Goal: Task Accomplishment & Management: Complete application form

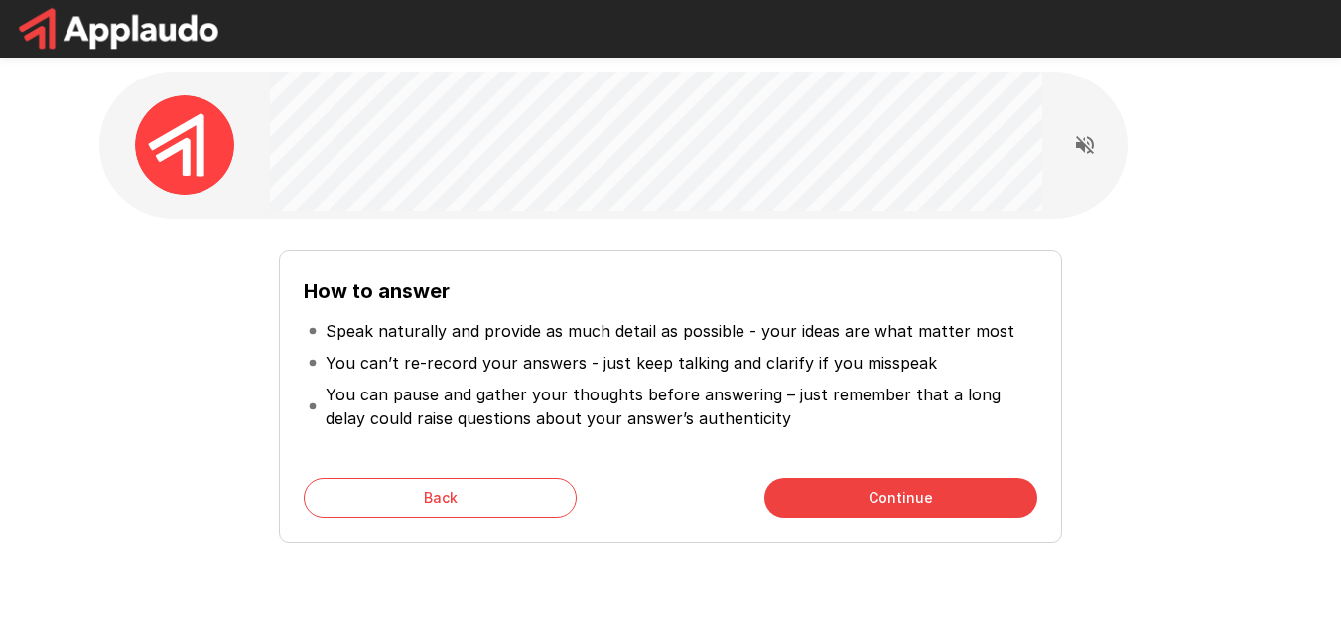
click at [896, 419] on p "You can pause and gather your thoughts before answering – just remember that a …" at bounding box center [679, 406] width 707 height 48
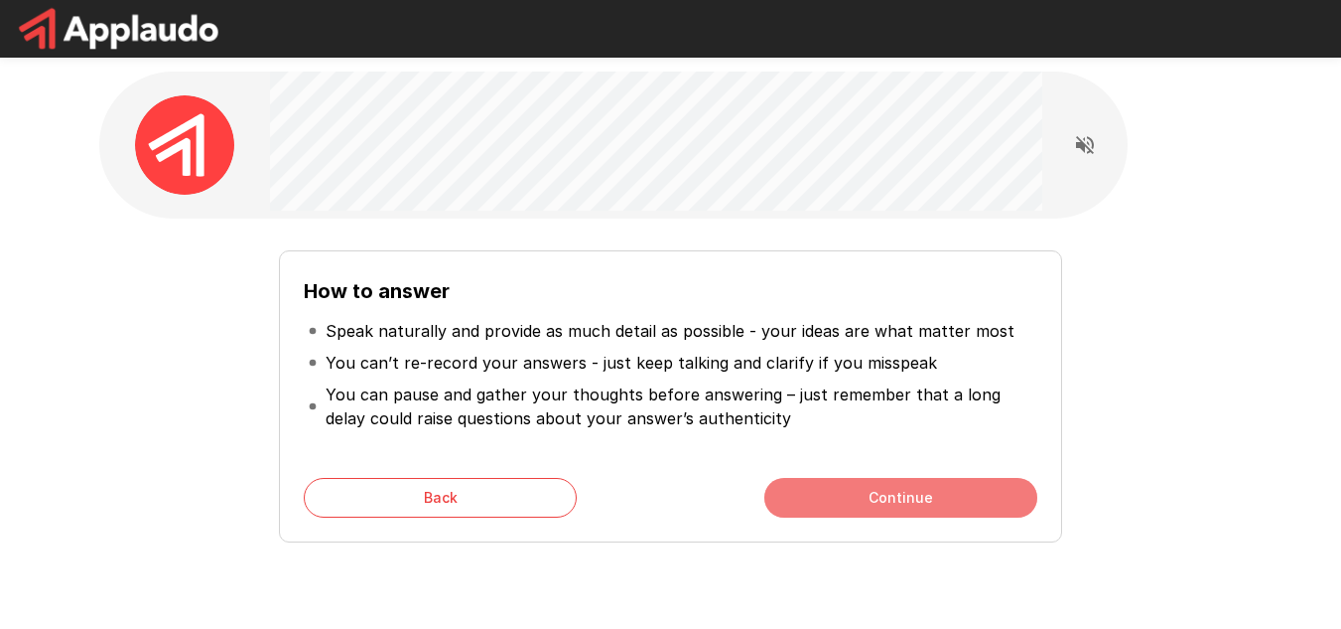
click at [908, 487] on button "Continue" at bounding box center [901, 498] width 273 height 40
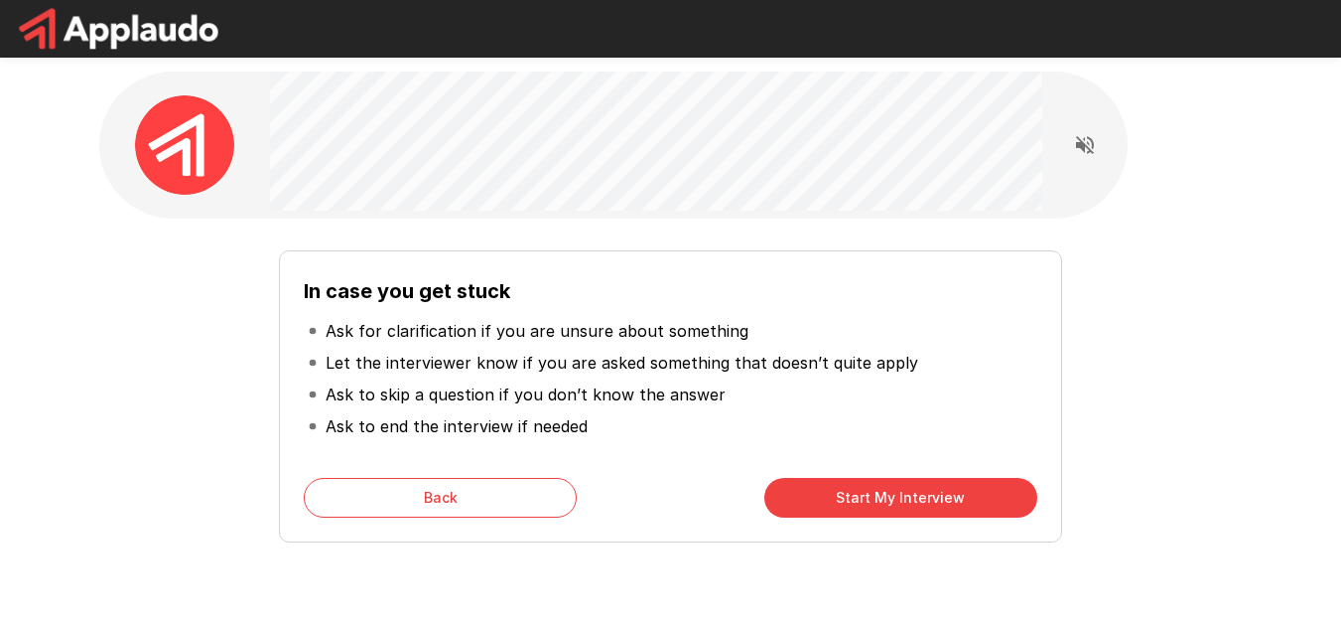
click at [922, 497] on button "Start My Interview" at bounding box center [901, 498] width 273 height 40
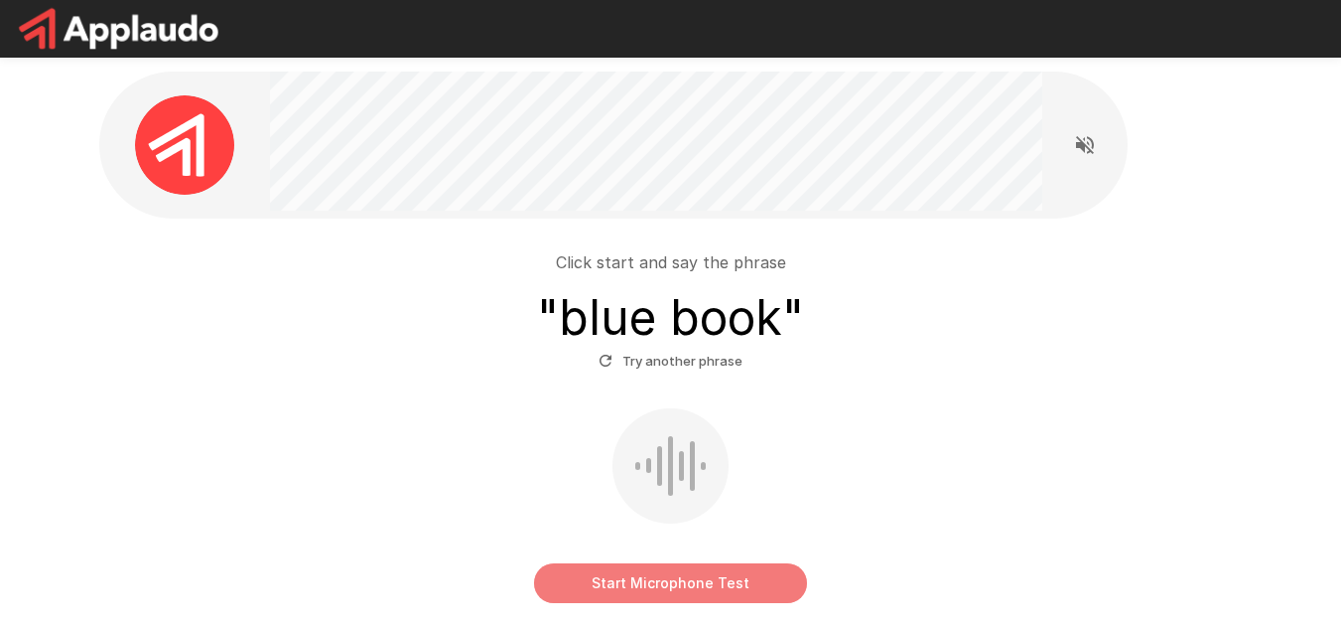
click at [658, 583] on button "Start Microphone Test" at bounding box center [670, 583] width 273 height 40
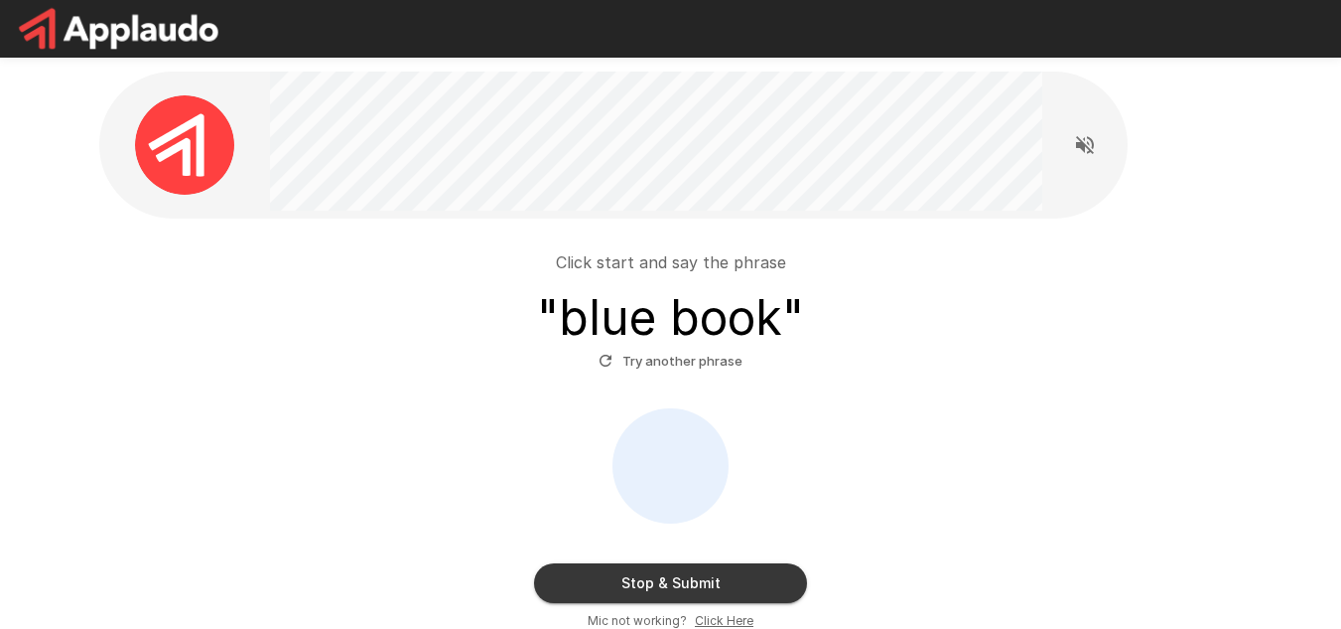
click at [690, 582] on button "Stop & Submit" at bounding box center [670, 583] width 273 height 40
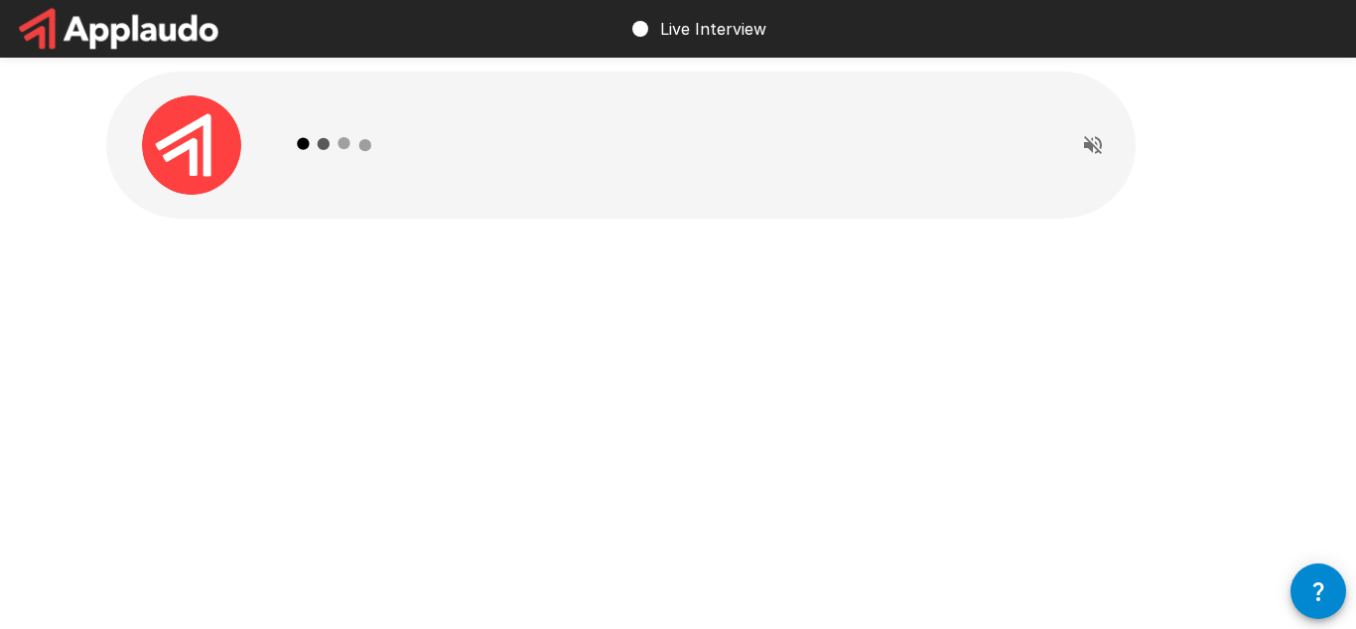
click at [1094, 149] on icon "Read questions aloud" at bounding box center [1093, 145] width 24 height 24
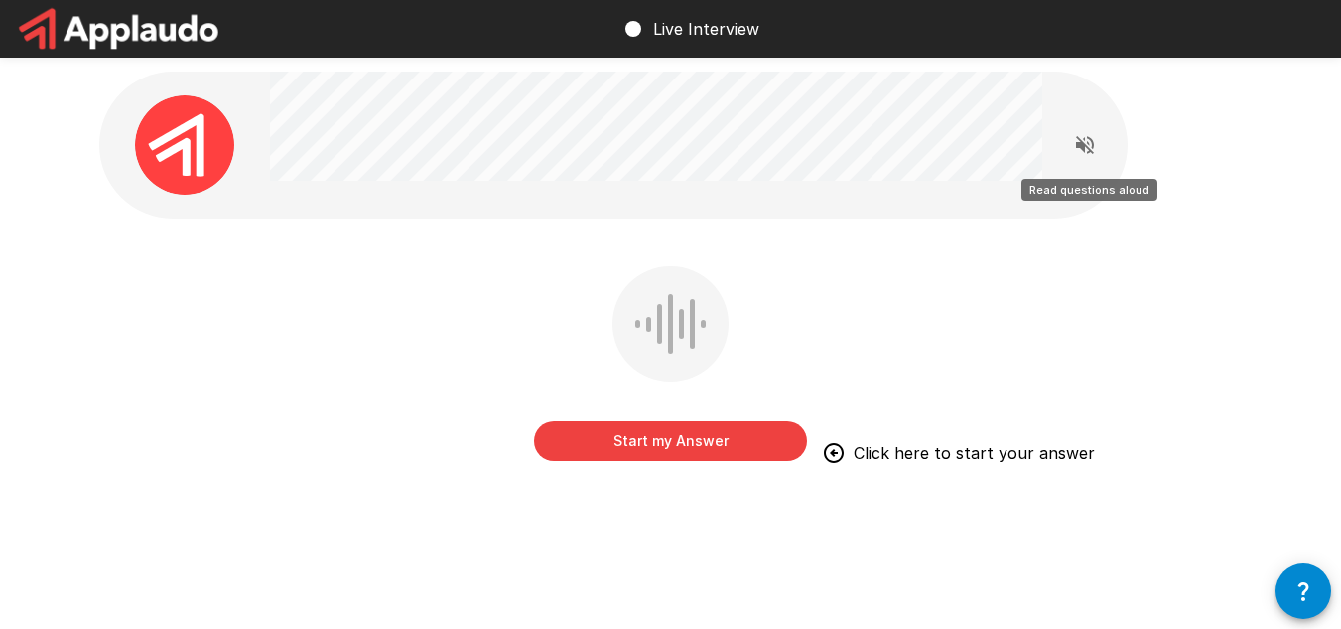
click at [1085, 139] on icon "Read questions aloud" at bounding box center [1085, 145] width 18 height 18
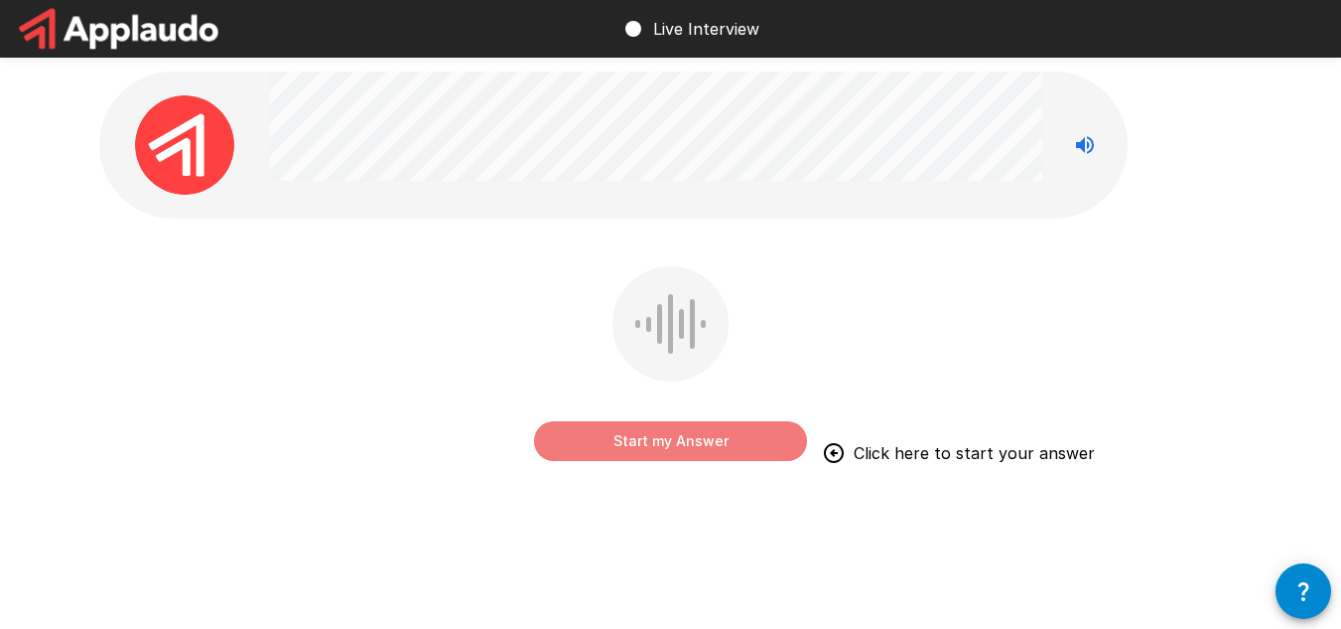
click at [666, 434] on button "Start my Answer" at bounding box center [670, 441] width 273 height 40
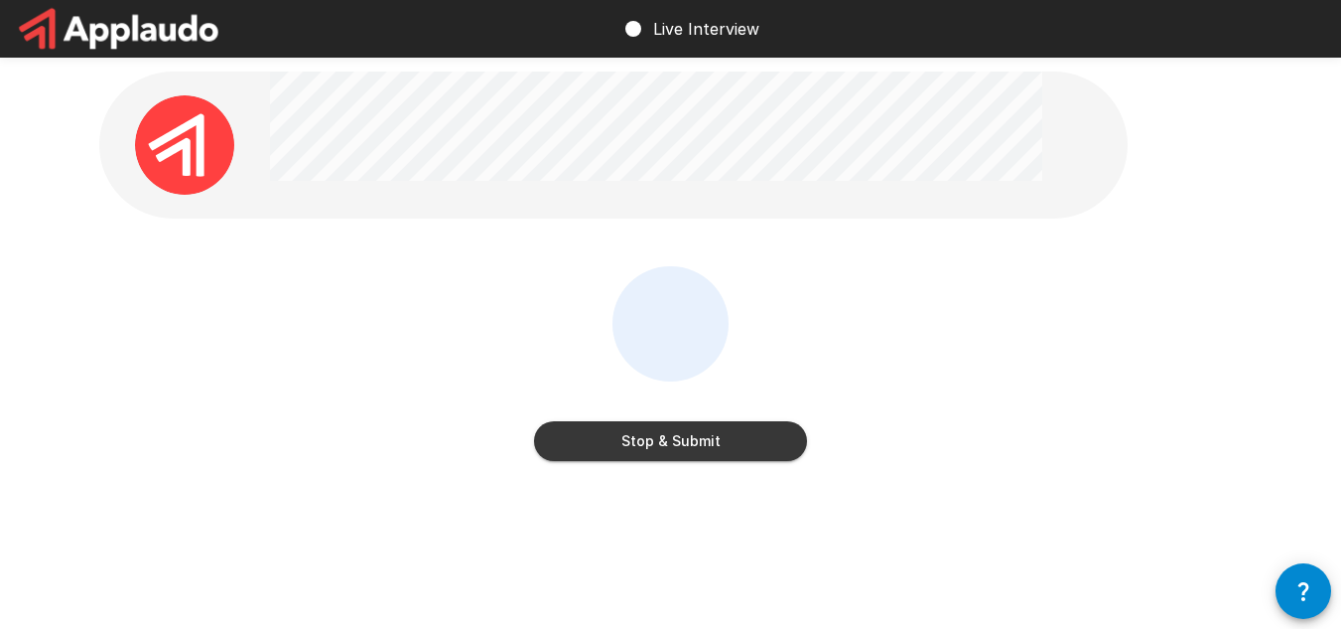
click at [650, 437] on button "Stop & Submit" at bounding box center [670, 441] width 273 height 40
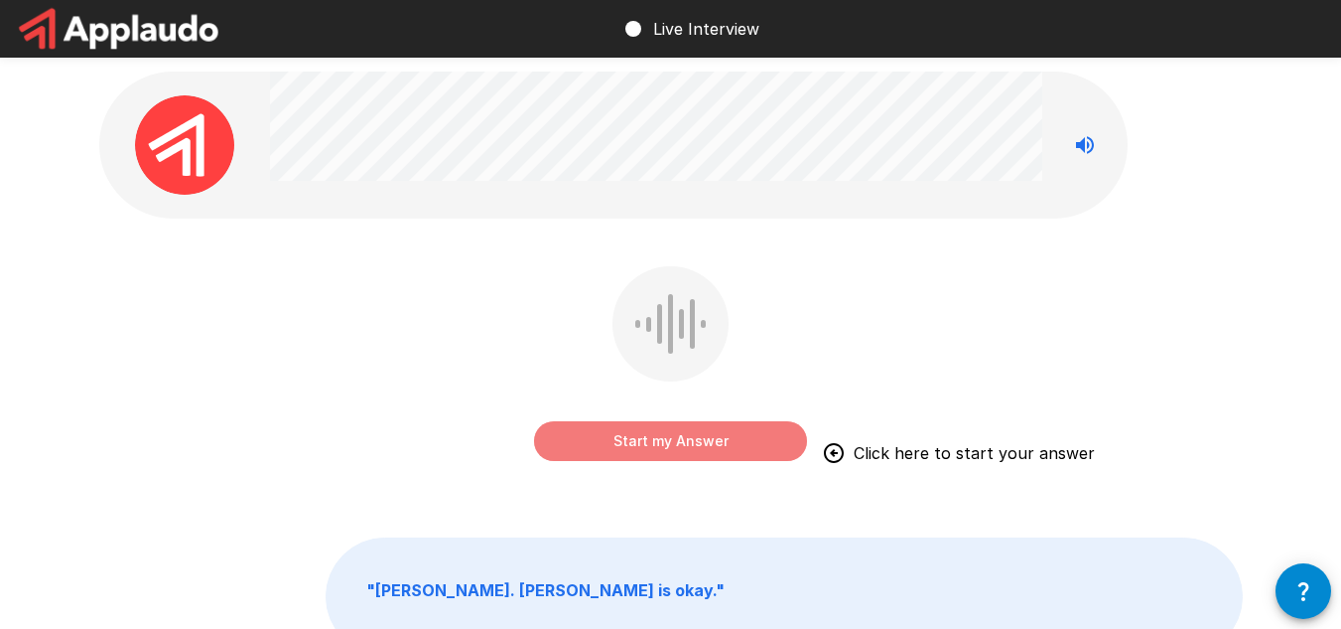
click at [671, 442] on button "Start my Answer" at bounding box center [670, 441] width 273 height 40
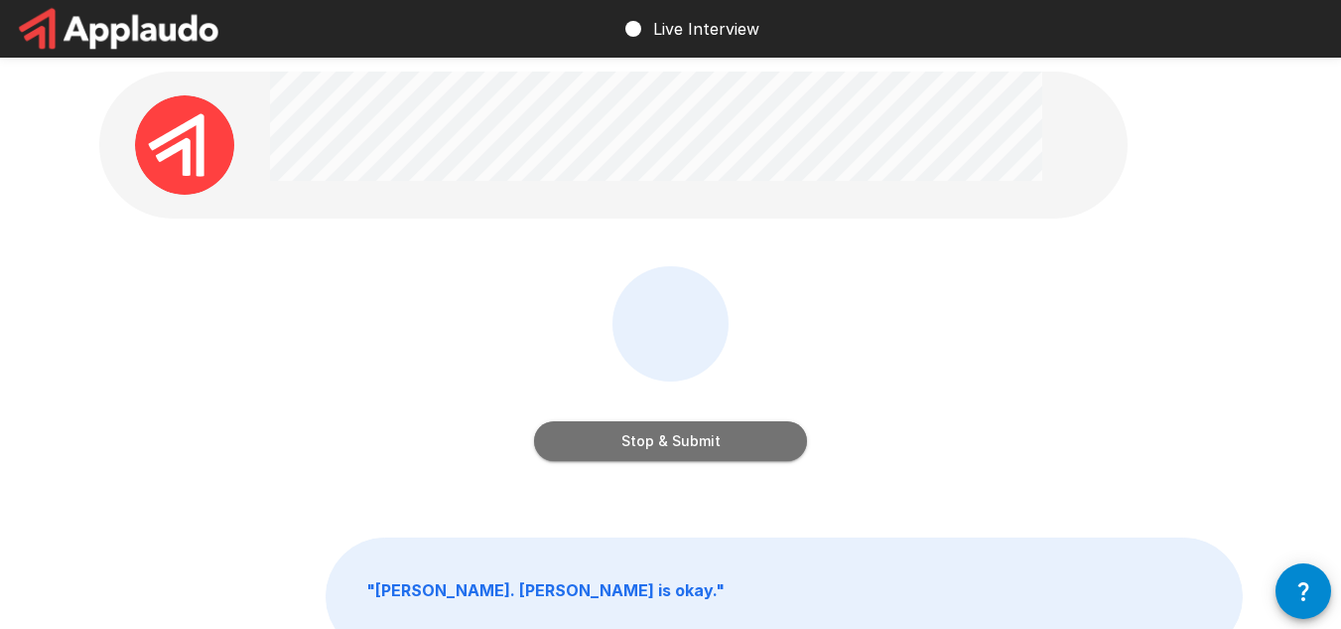
click at [679, 440] on button "Stop & Submit" at bounding box center [670, 441] width 273 height 40
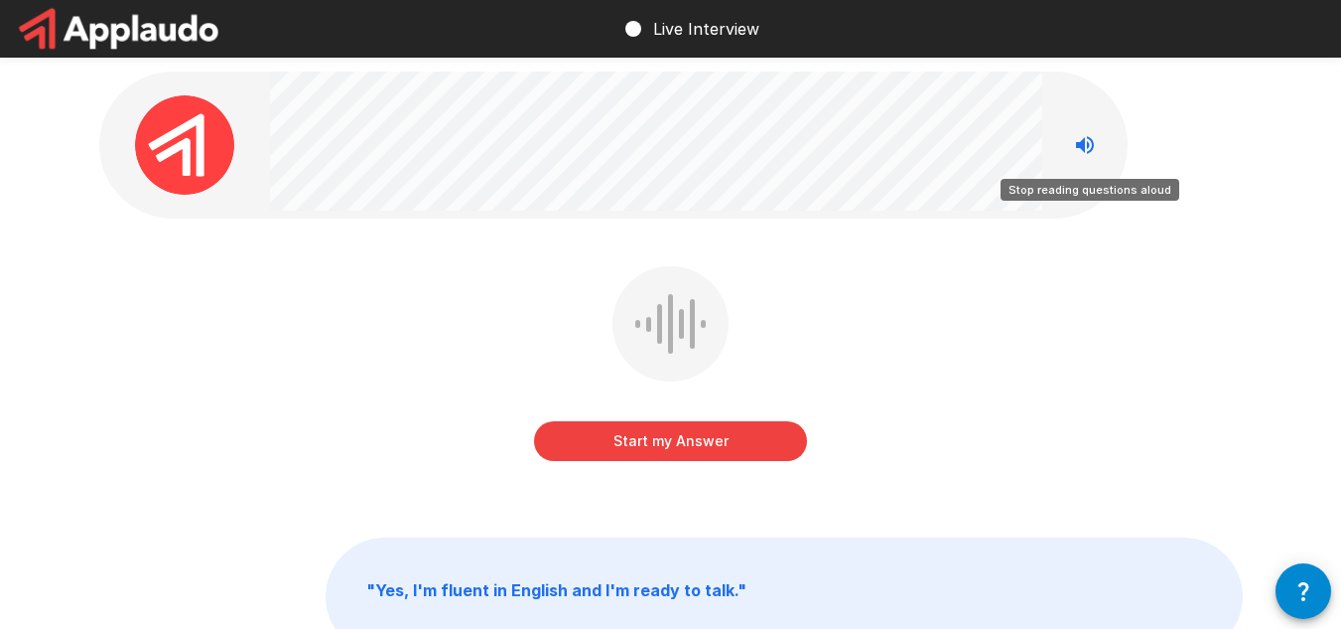
click at [1076, 147] on icon "Stop reading questions aloud" at bounding box center [1085, 145] width 24 height 24
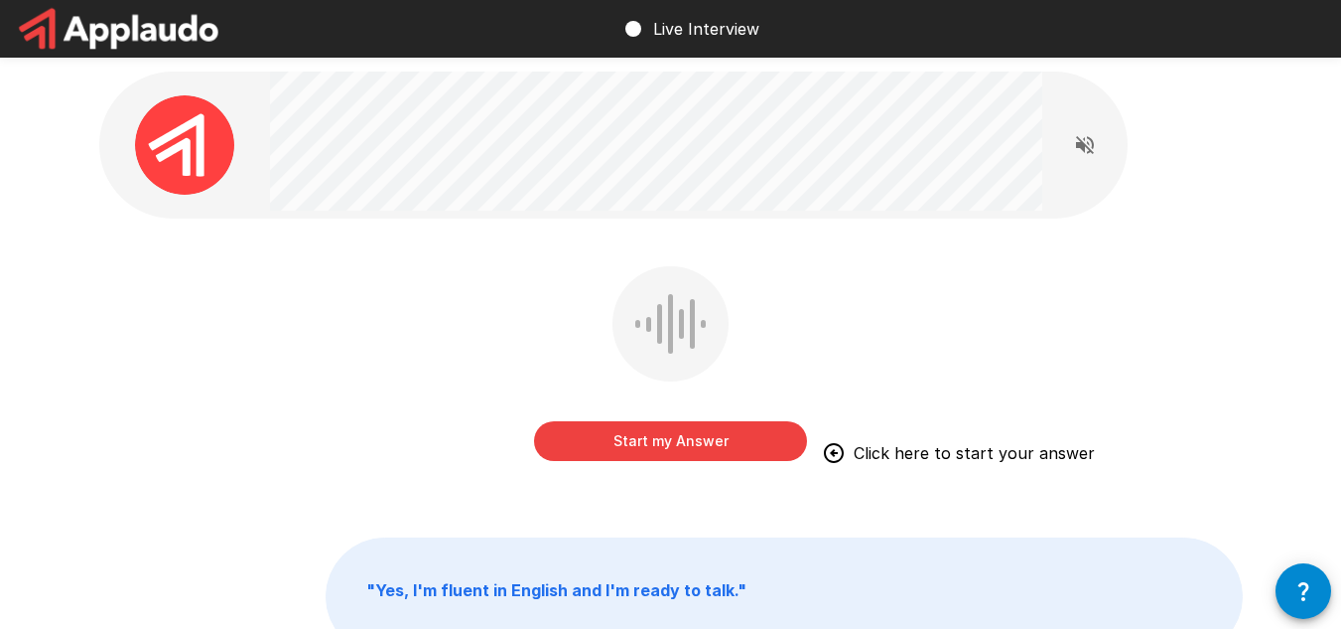
click at [678, 431] on button "Start my Answer" at bounding box center [670, 441] width 273 height 40
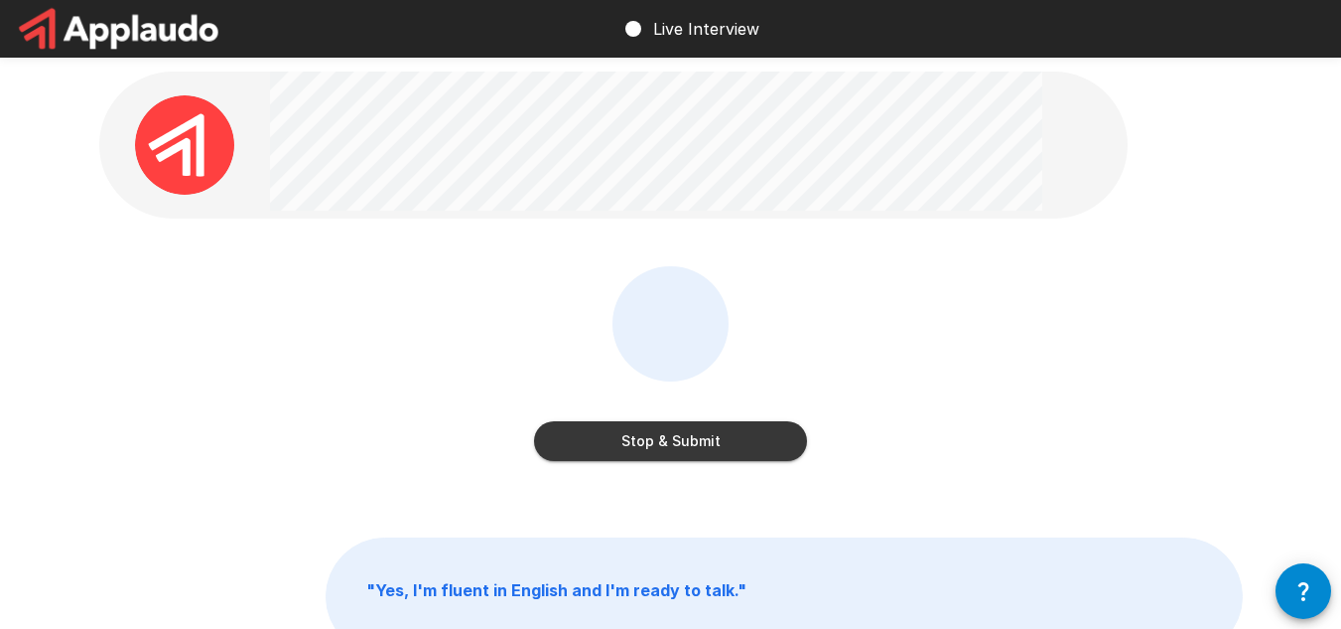
click at [734, 422] on button "Stop & Submit" at bounding box center [670, 441] width 273 height 40
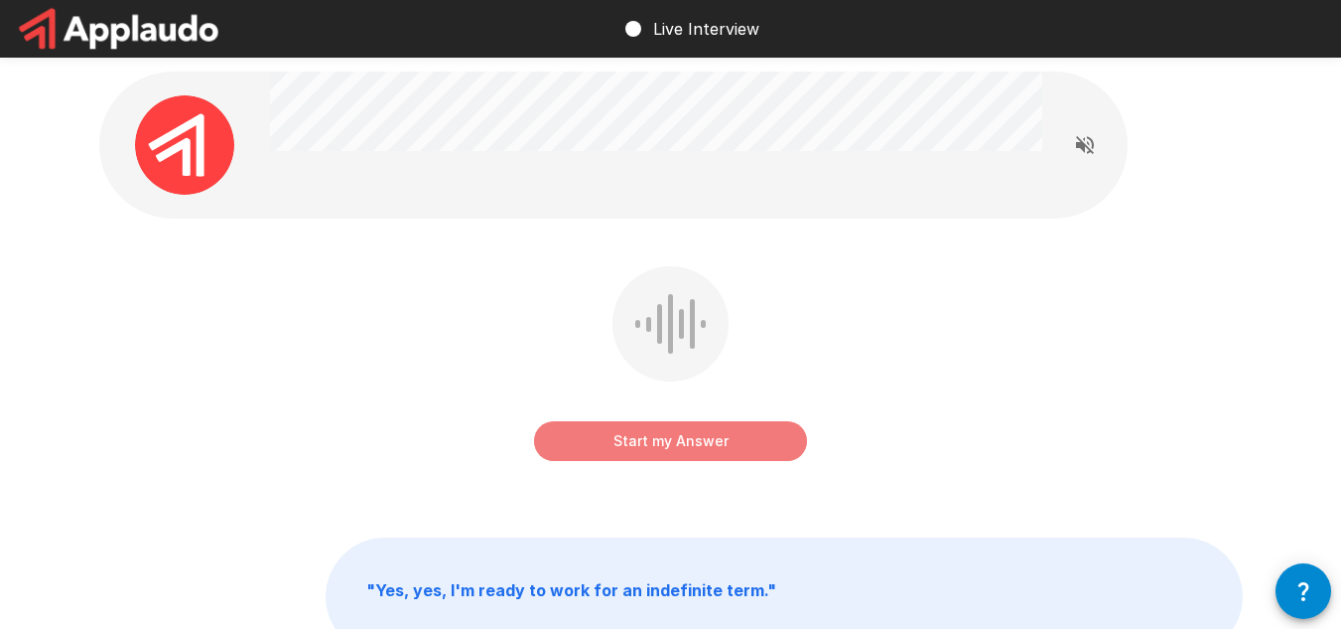
click at [661, 442] on button "Start my Answer" at bounding box center [670, 441] width 273 height 40
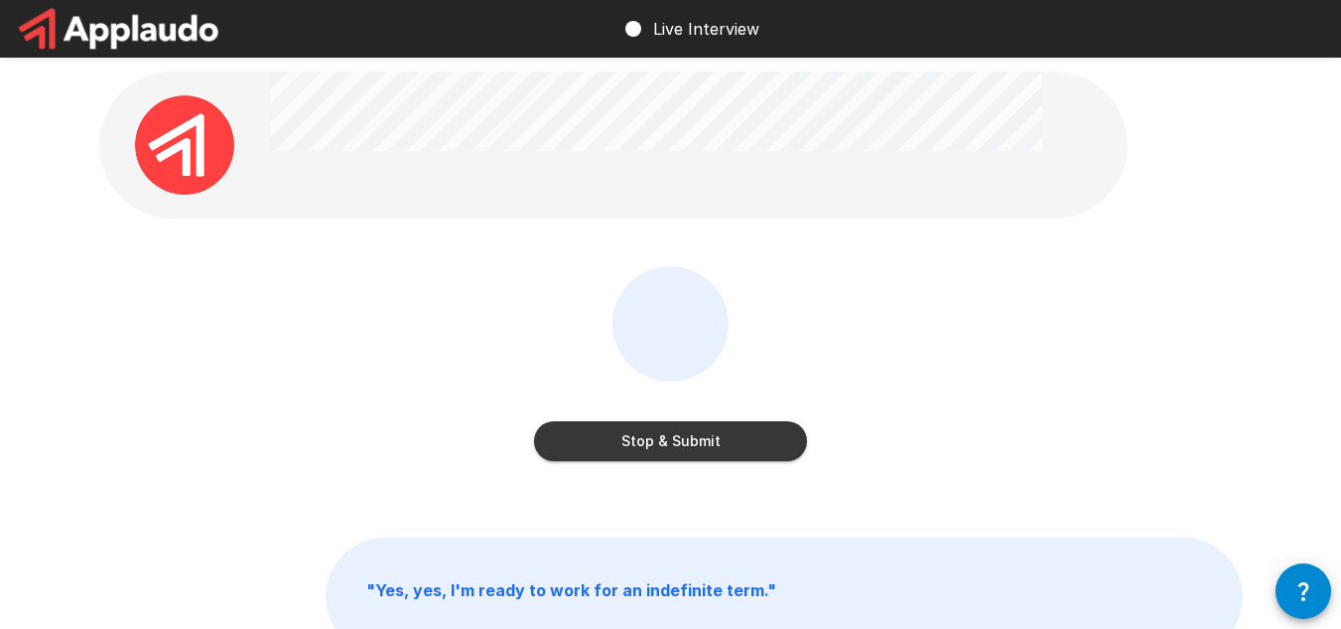
click at [661, 441] on button "Stop & Submit" at bounding box center [670, 441] width 273 height 40
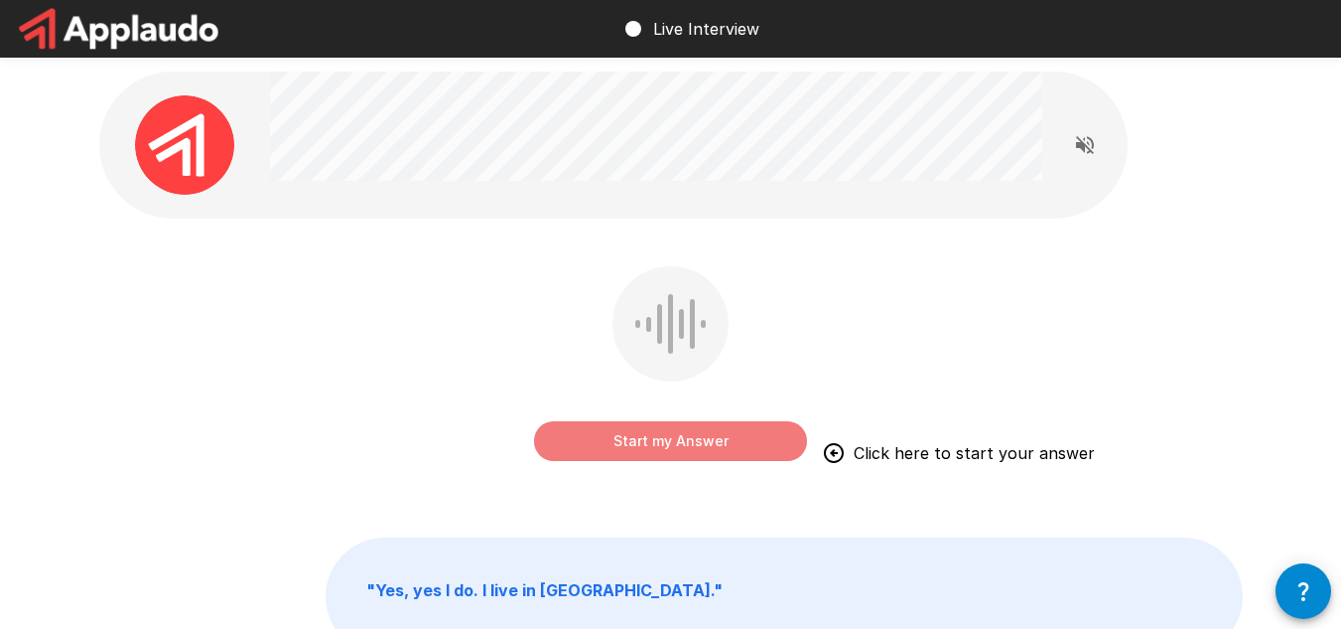
click at [687, 437] on button "Start my Answer" at bounding box center [670, 441] width 273 height 40
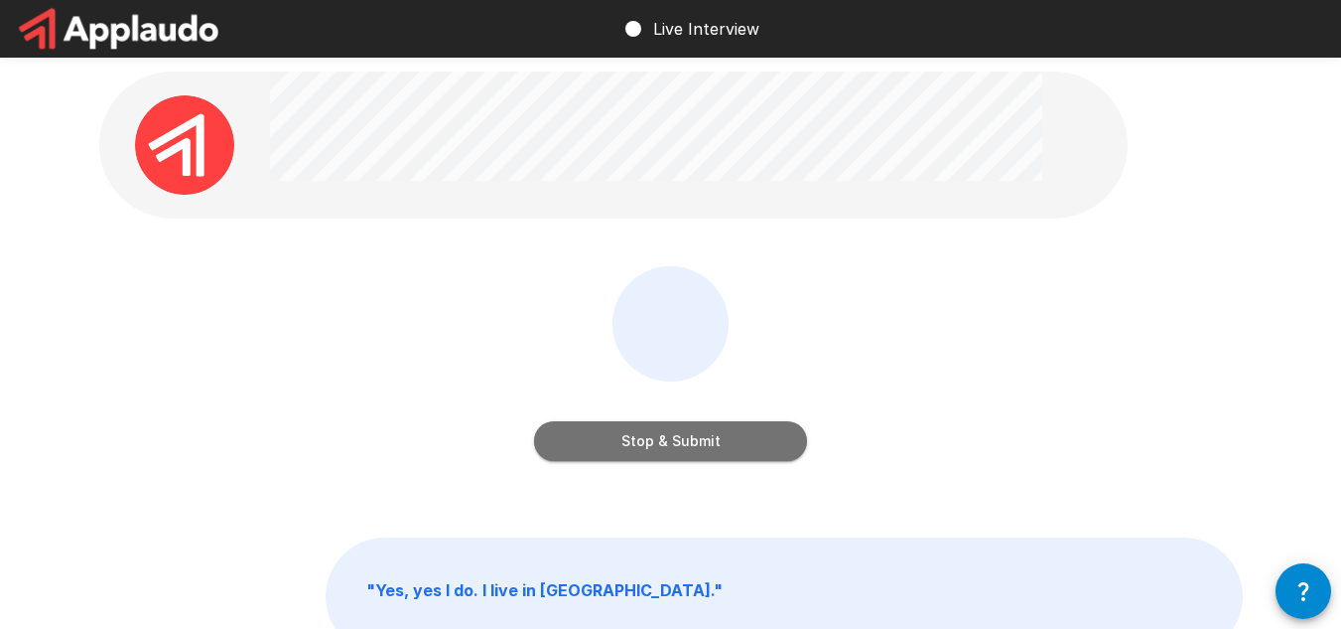
click at [687, 433] on button "Stop & Submit" at bounding box center [670, 441] width 273 height 40
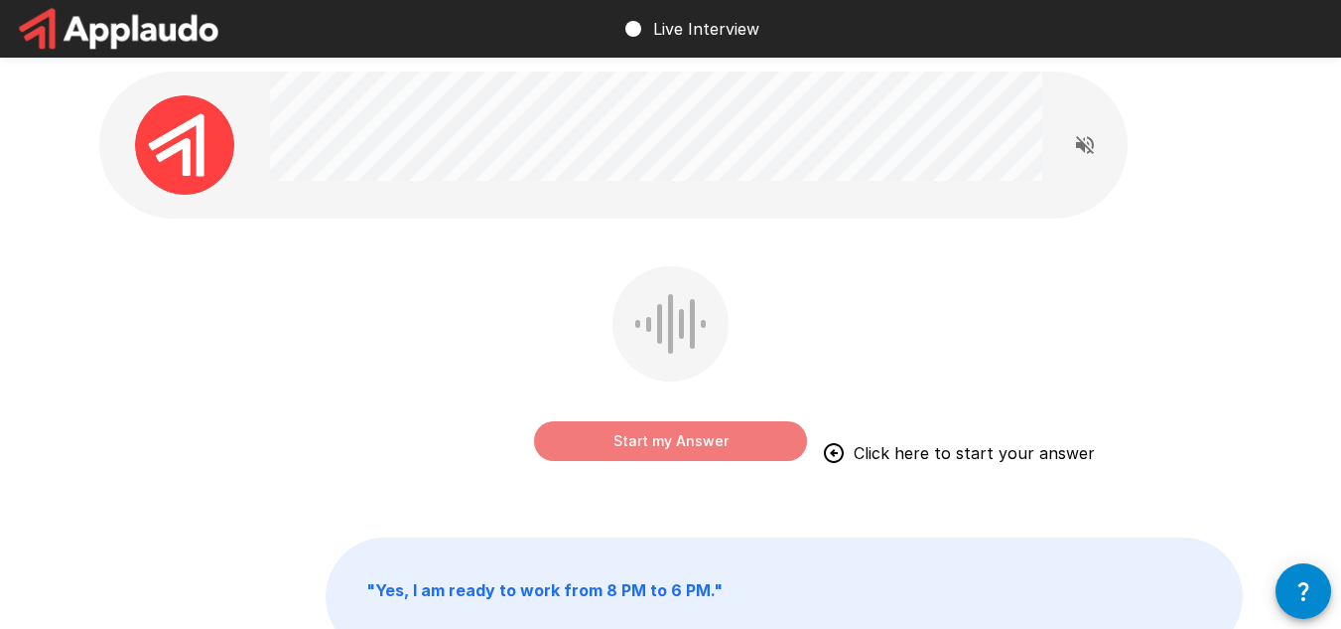
click at [653, 437] on button "Start my Answer" at bounding box center [670, 441] width 273 height 40
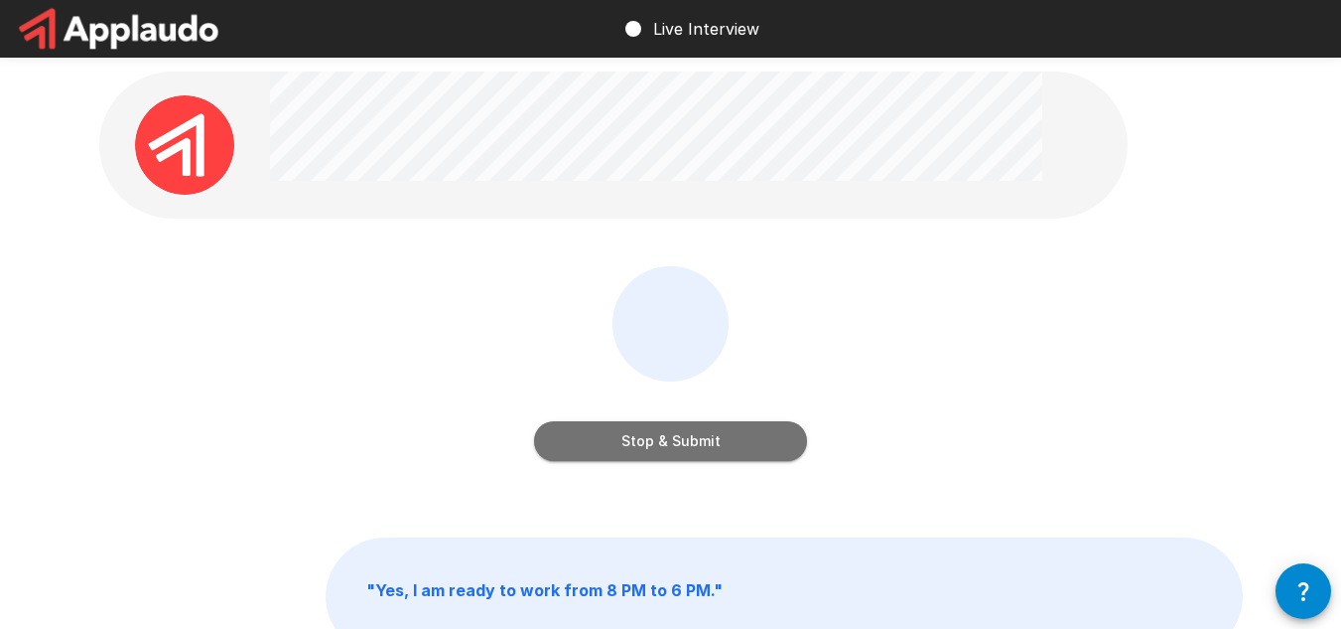
click at [659, 444] on button "Stop & Submit" at bounding box center [670, 441] width 273 height 40
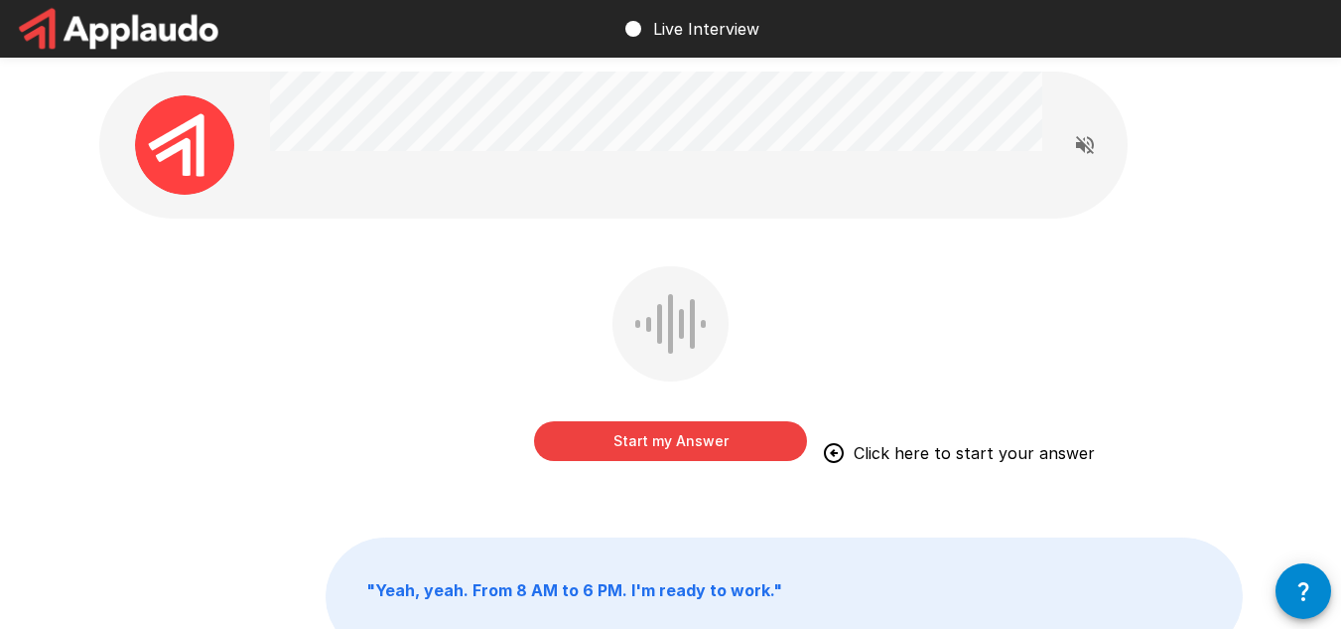
click at [672, 437] on button "Start my Answer" at bounding box center [670, 441] width 273 height 40
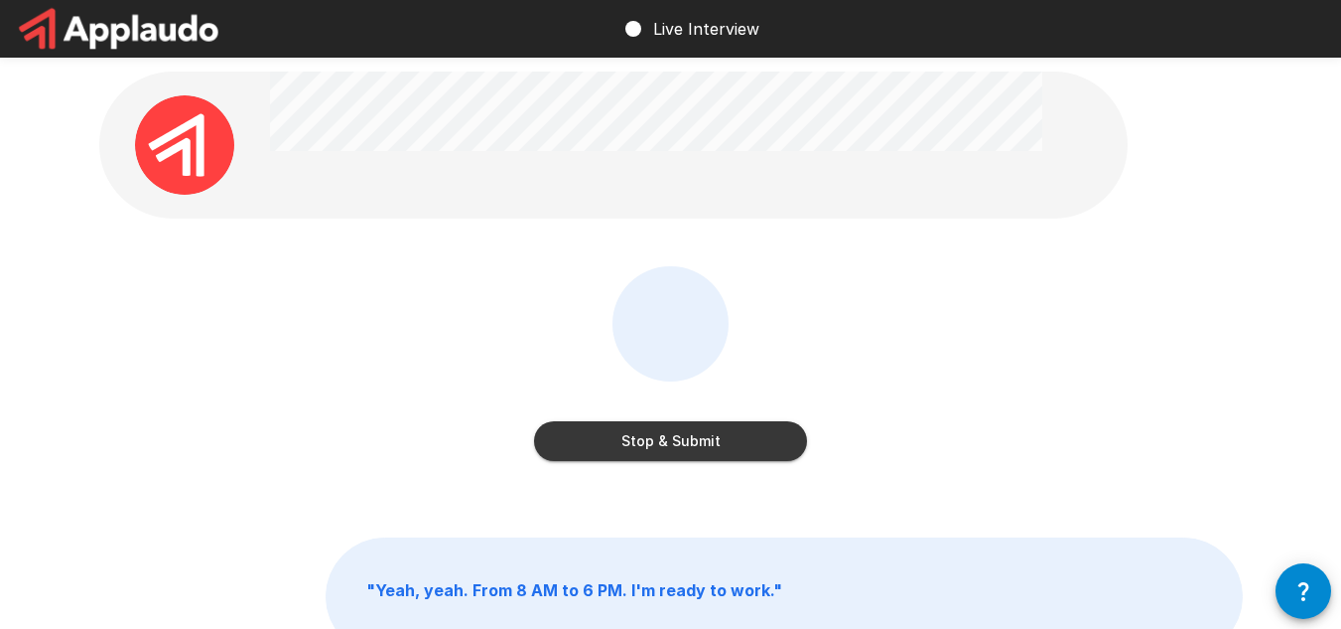
click at [659, 434] on button "Stop & Submit" at bounding box center [670, 441] width 273 height 40
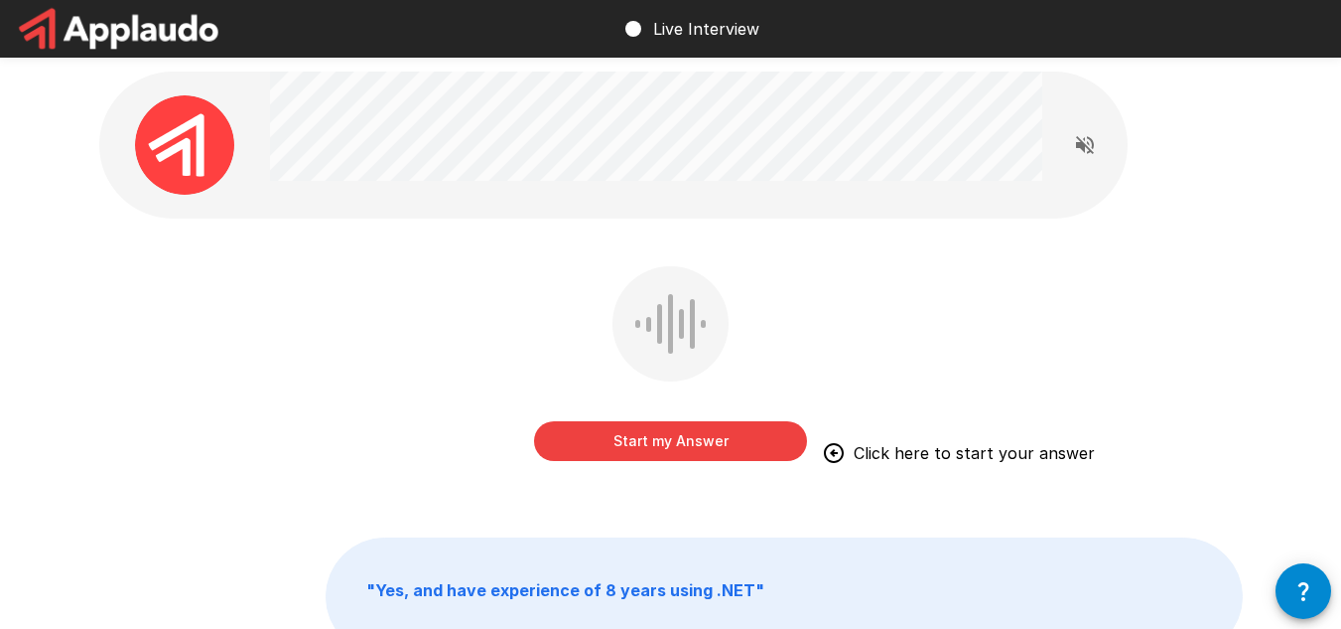
click at [688, 442] on button "Start my Answer" at bounding box center [670, 441] width 273 height 40
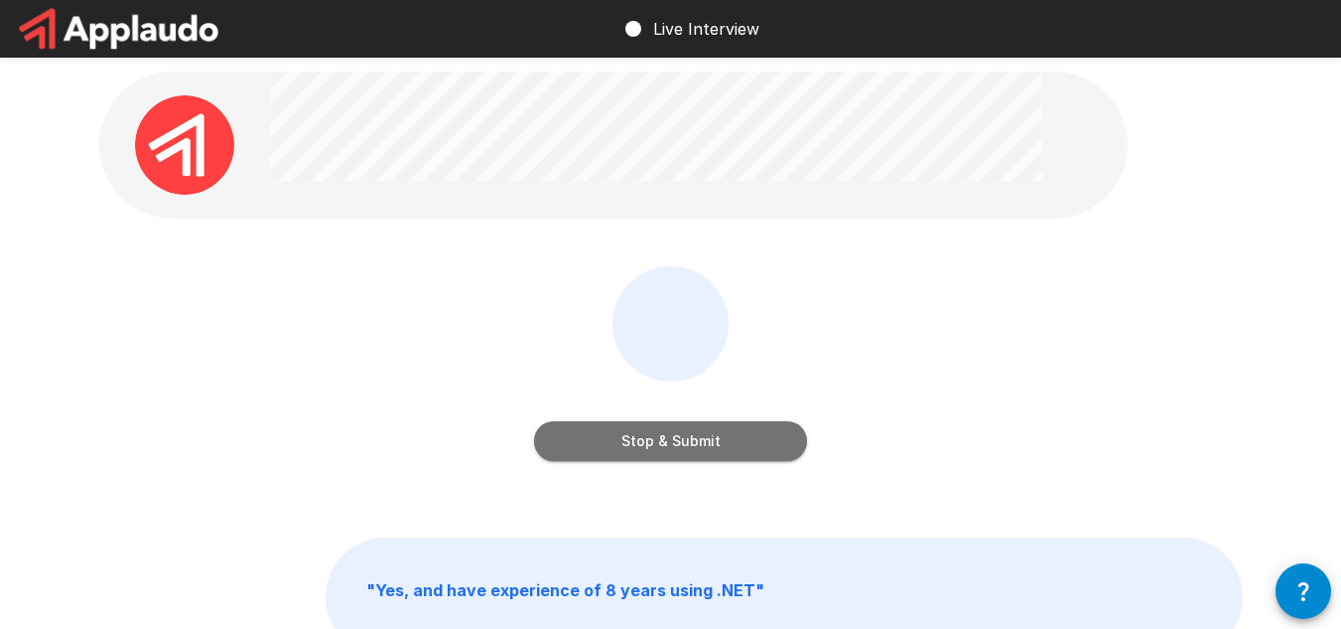
click at [663, 438] on button "Stop & Submit" at bounding box center [670, 441] width 273 height 40
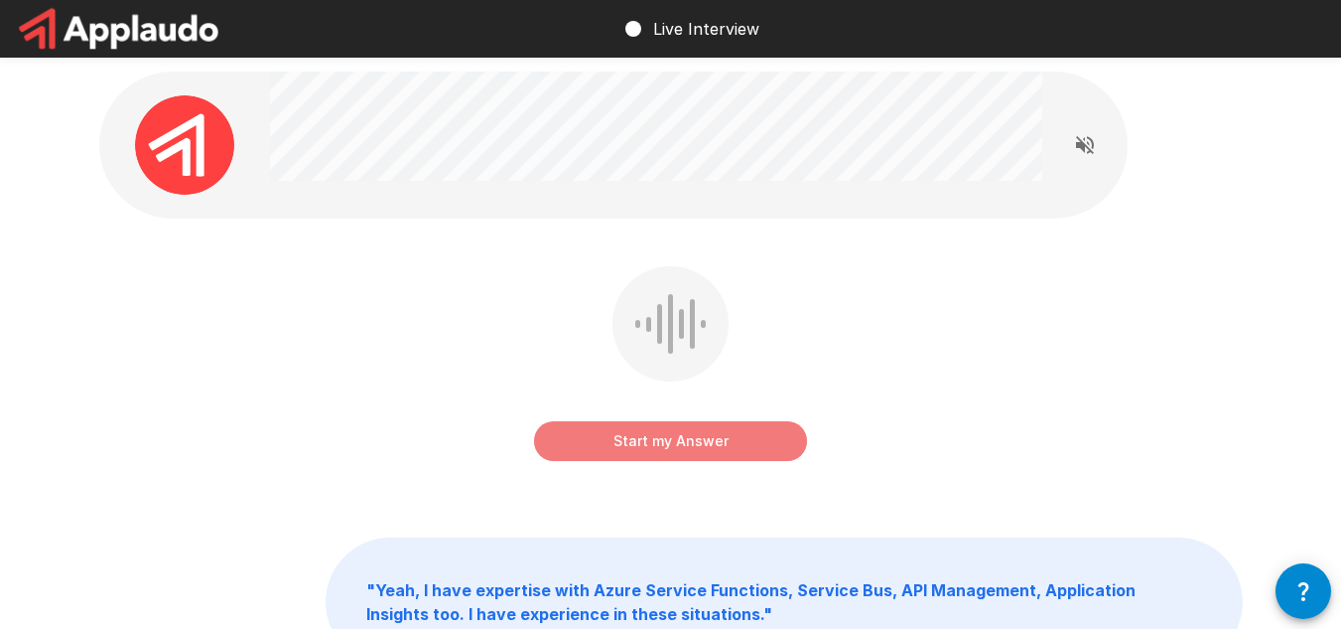
click at [669, 432] on button "Start my Answer" at bounding box center [670, 441] width 273 height 40
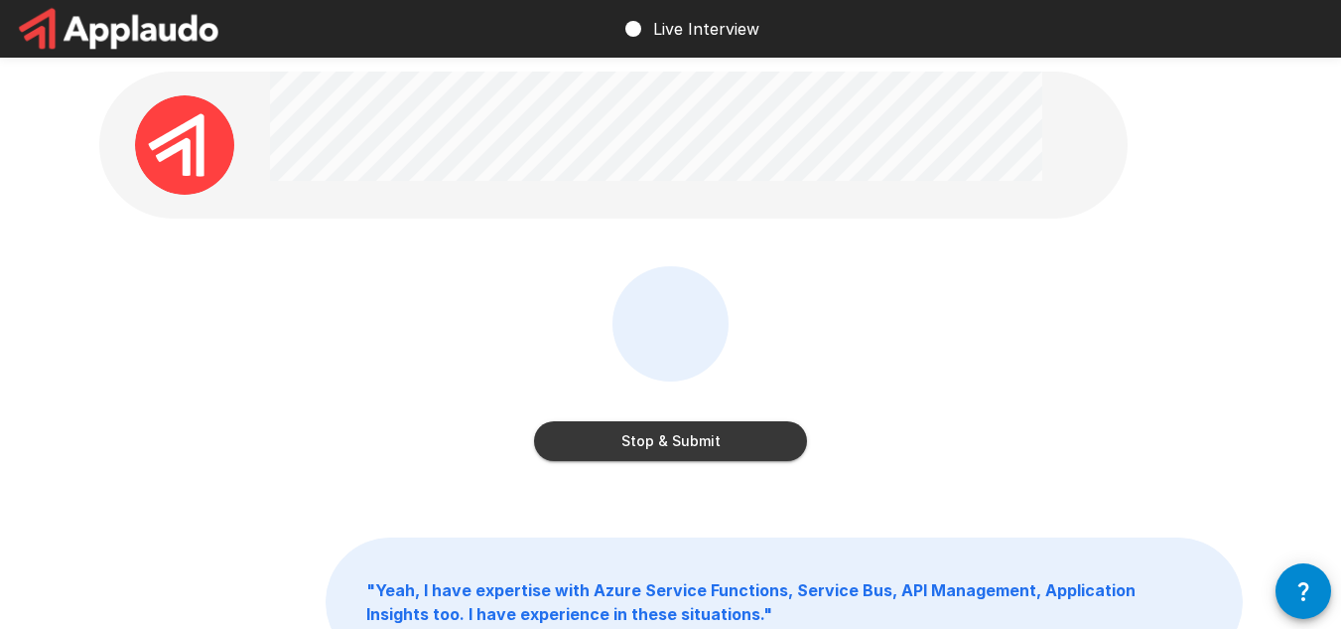
click at [656, 442] on button "Stop & Submit" at bounding box center [670, 441] width 273 height 40
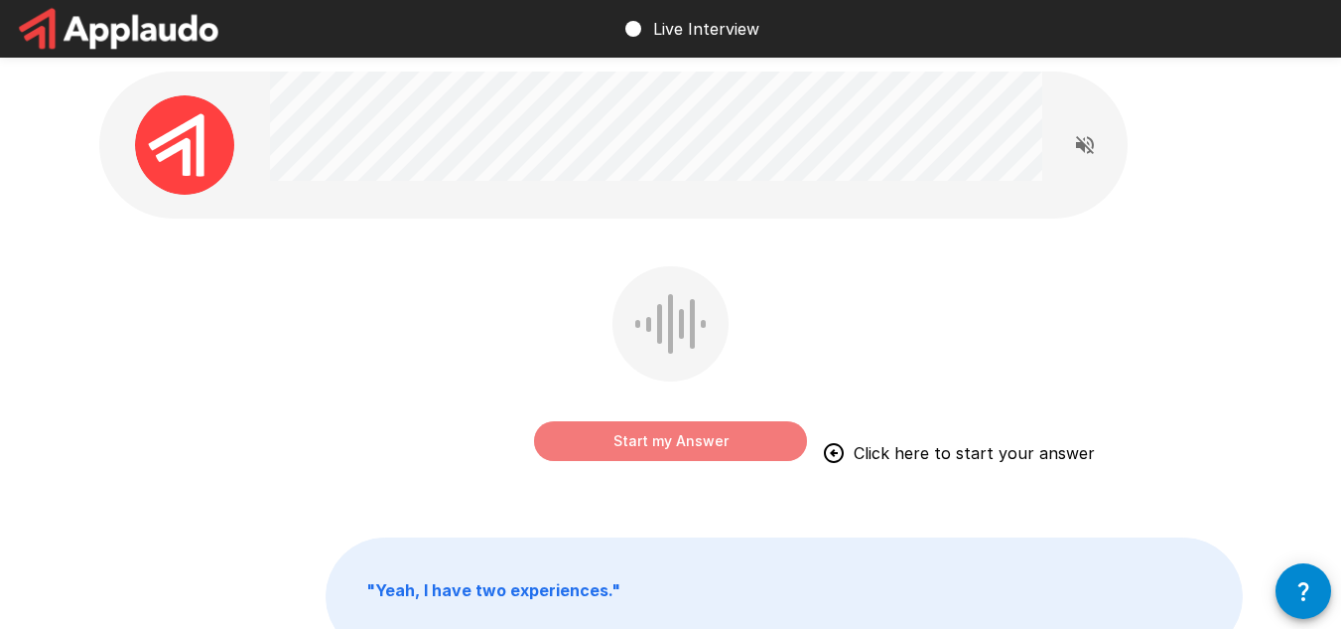
click at [684, 445] on button "Start my Answer" at bounding box center [670, 441] width 273 height 40
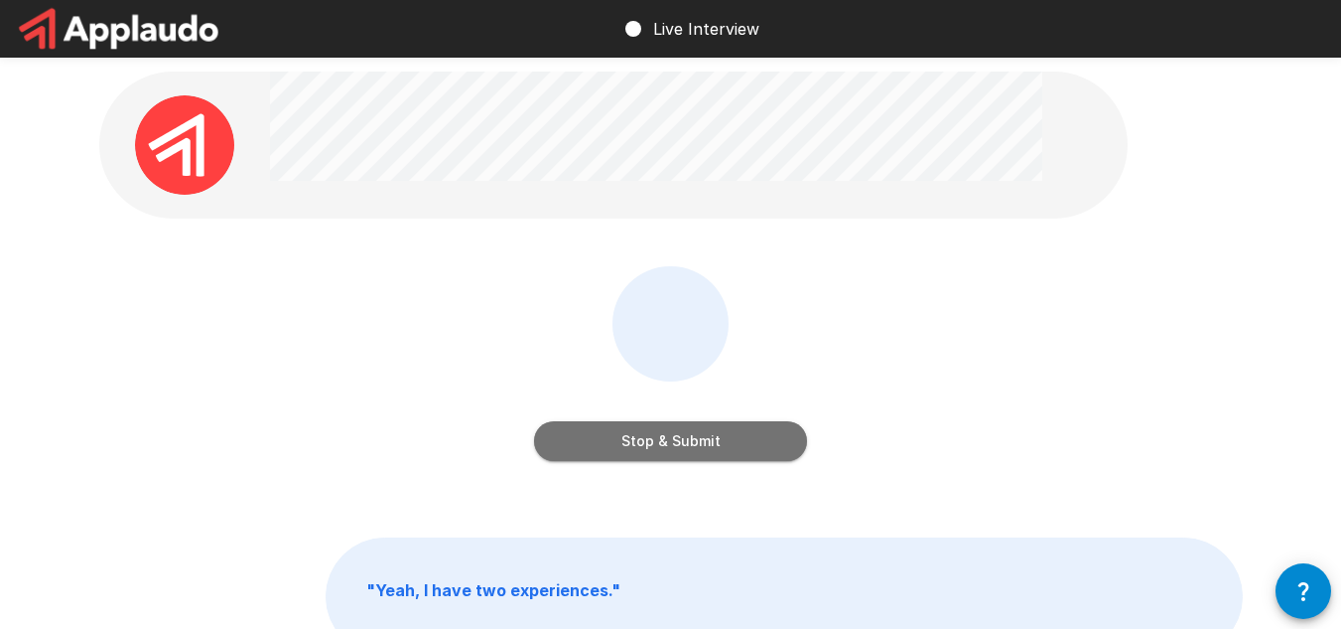
click at [662, 451] on button "Stop & Submit" at bounding box center [670, 441] width 273 height 40
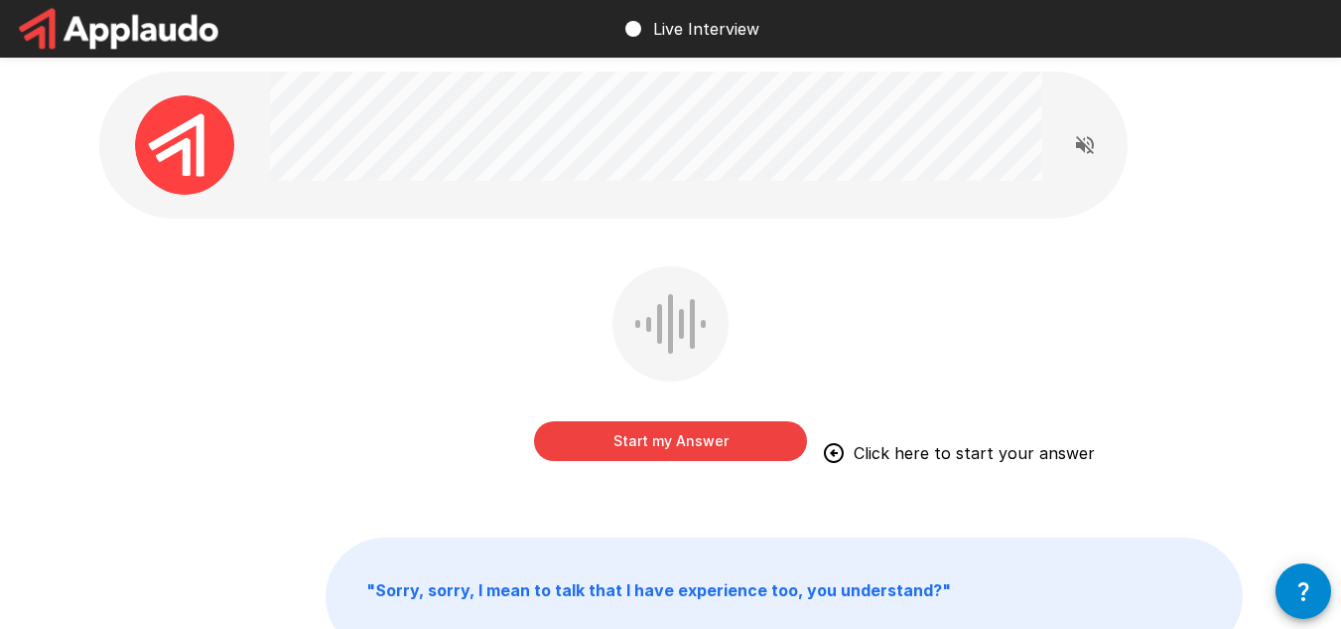
click at [672, 440] on button "Start my Answer" at bounding box center [670, 441] width 273 height 40
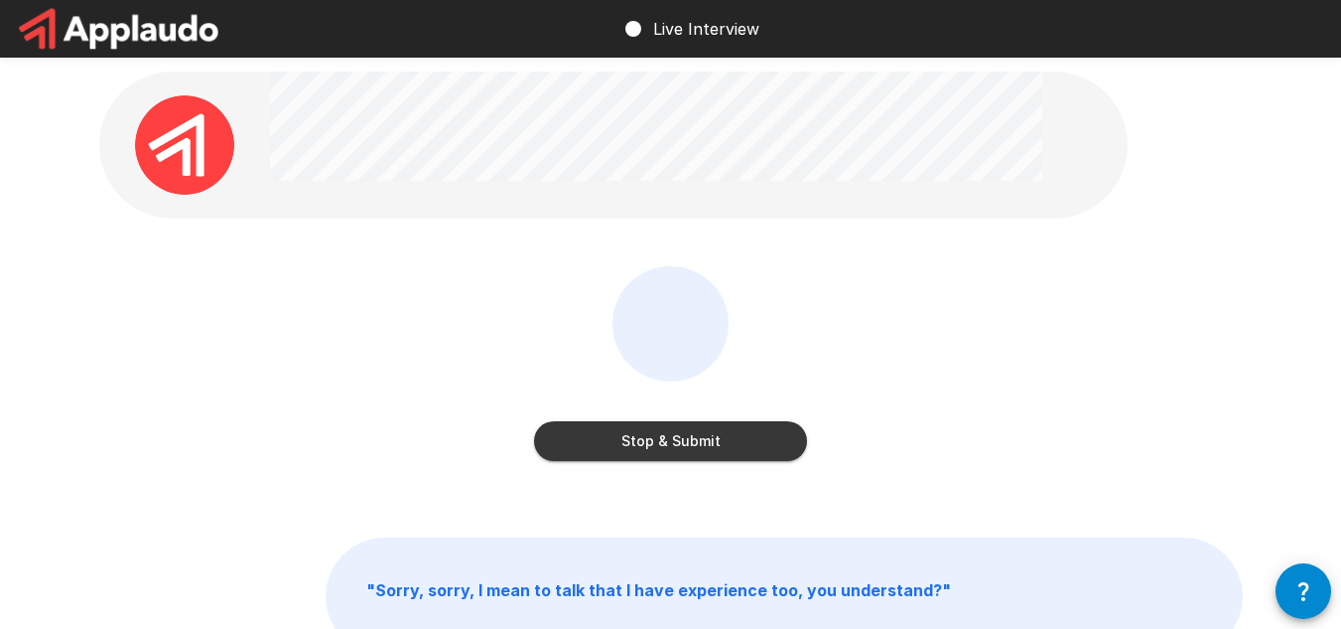
click at [583, 440] on button "Stop & Submit" at bounding box center [670, 441] width 273 height 40
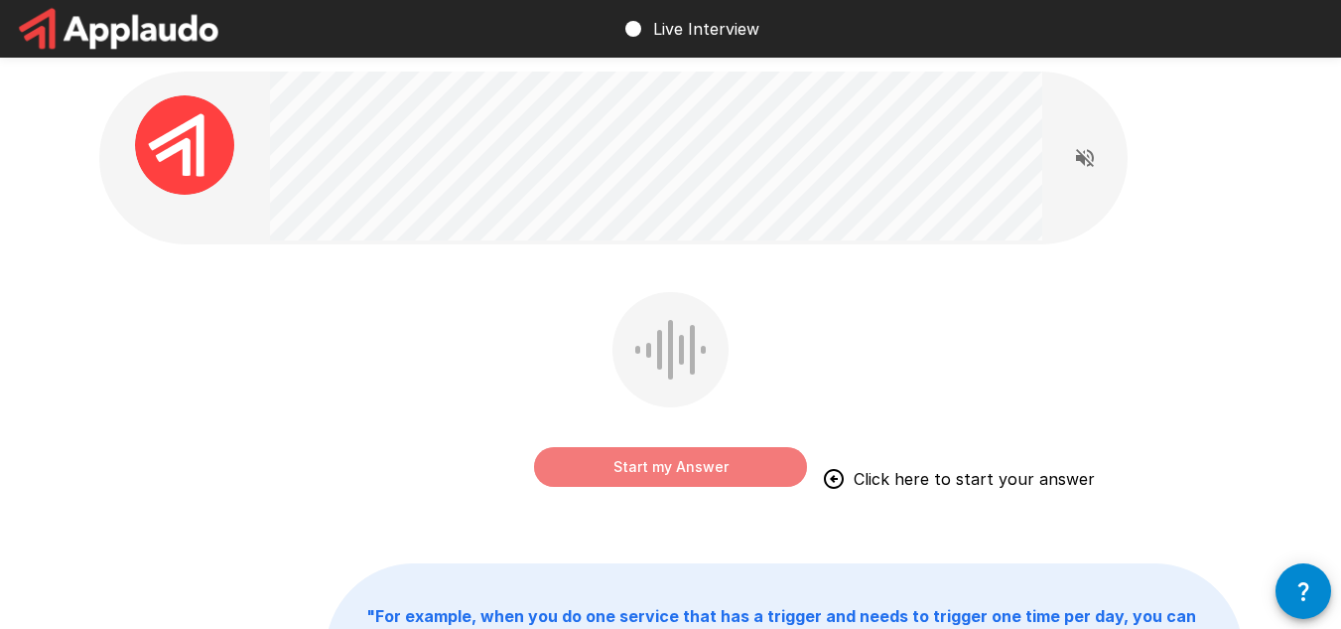
click at [701, 467] on button "Start my Answer" at bounding box center [670, 467] width 273 height 40
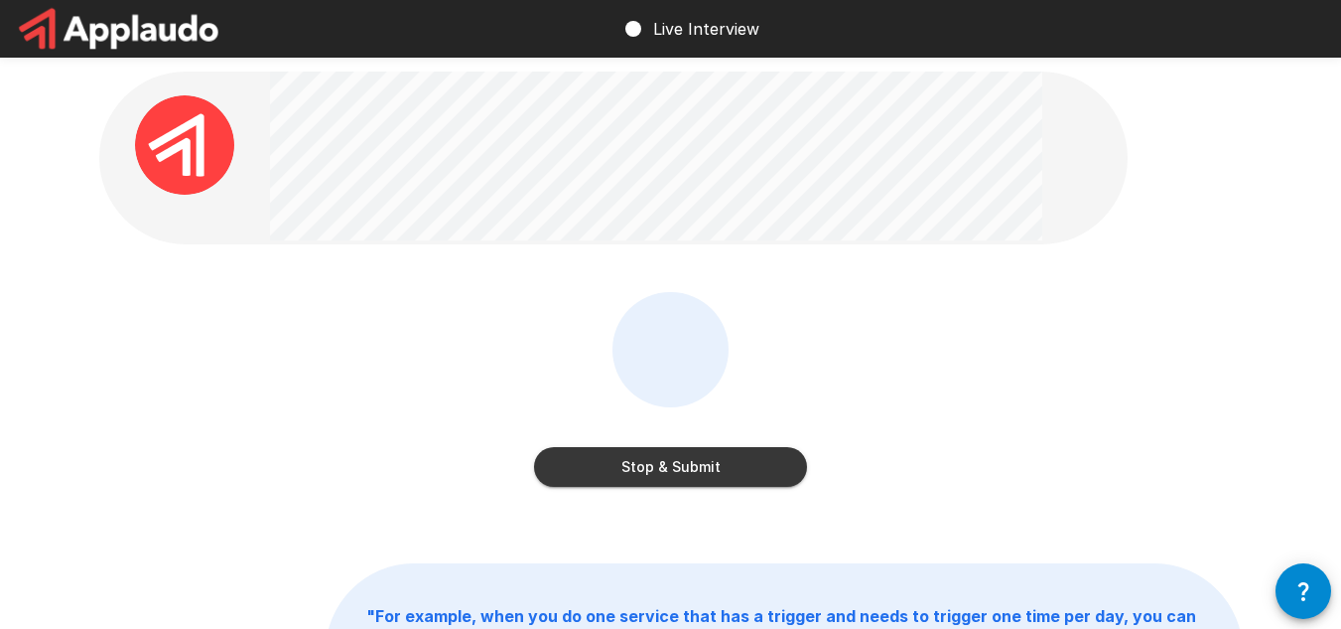
click at [663, 459] on button "Stop & Submit" at bounding box center [670, 467] width 273 height 40
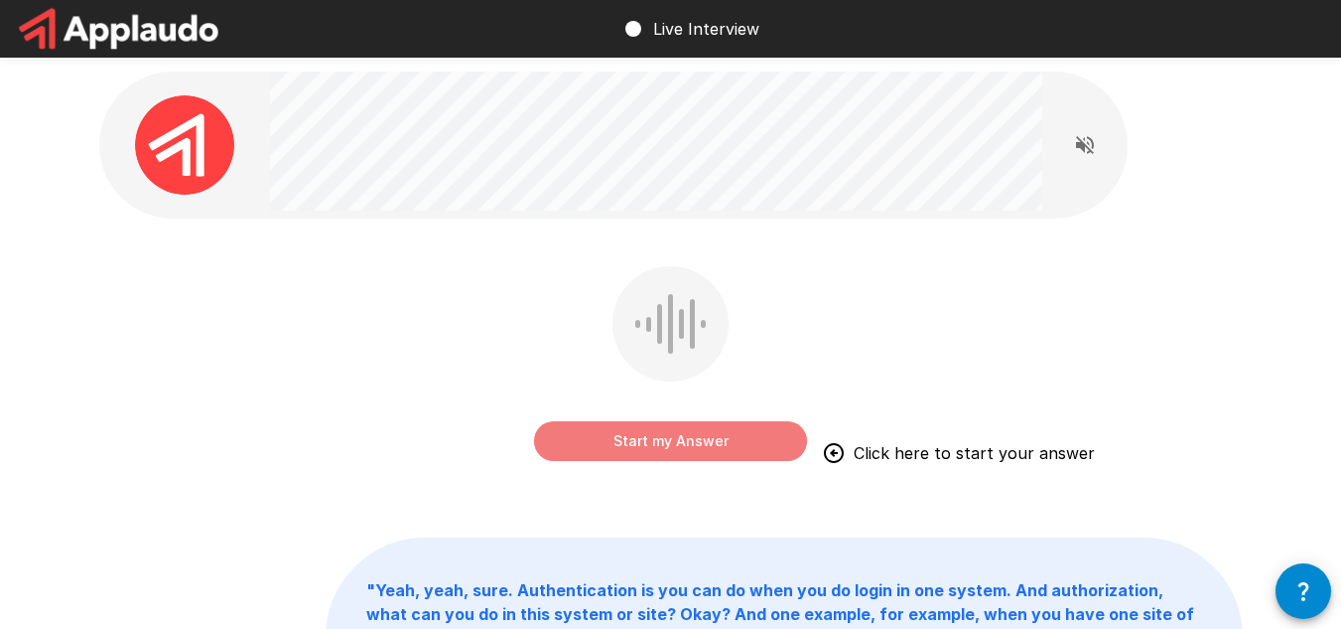
click at [670, 434] on button "Start my Answer" at bounding box center [670, 441] width 273 height 40
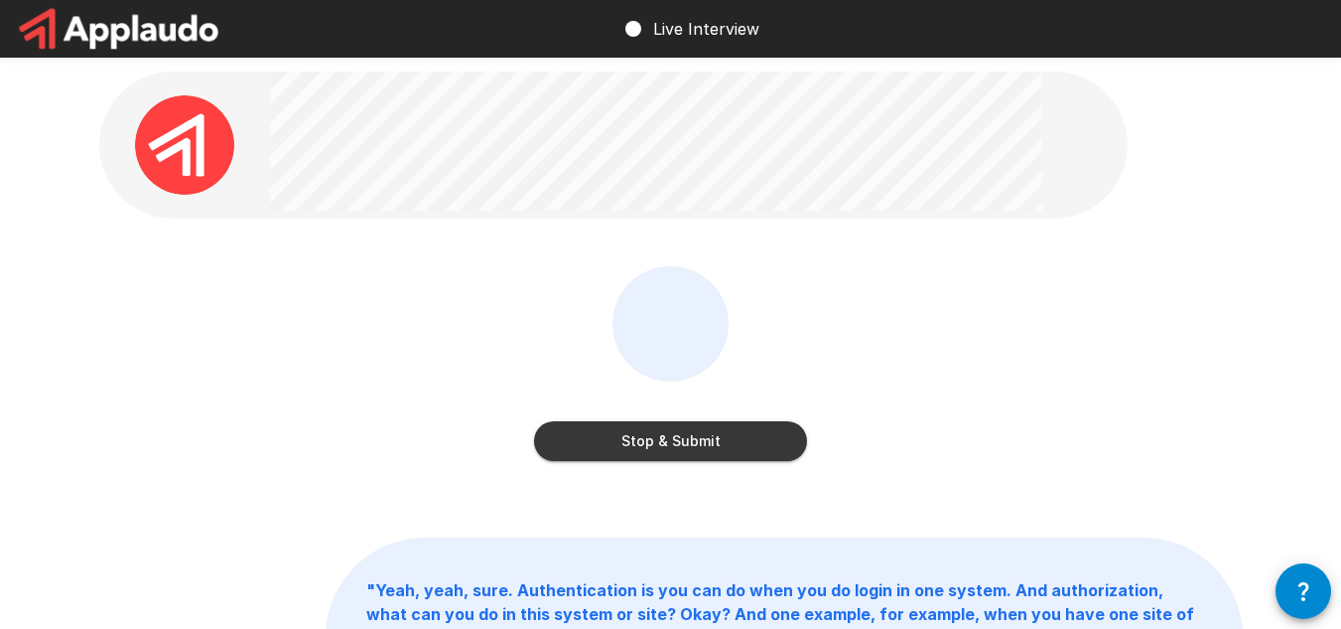
click at [675, 446] on button "Stop & Submit" at bounding box center [670, 441] width 273 height 40
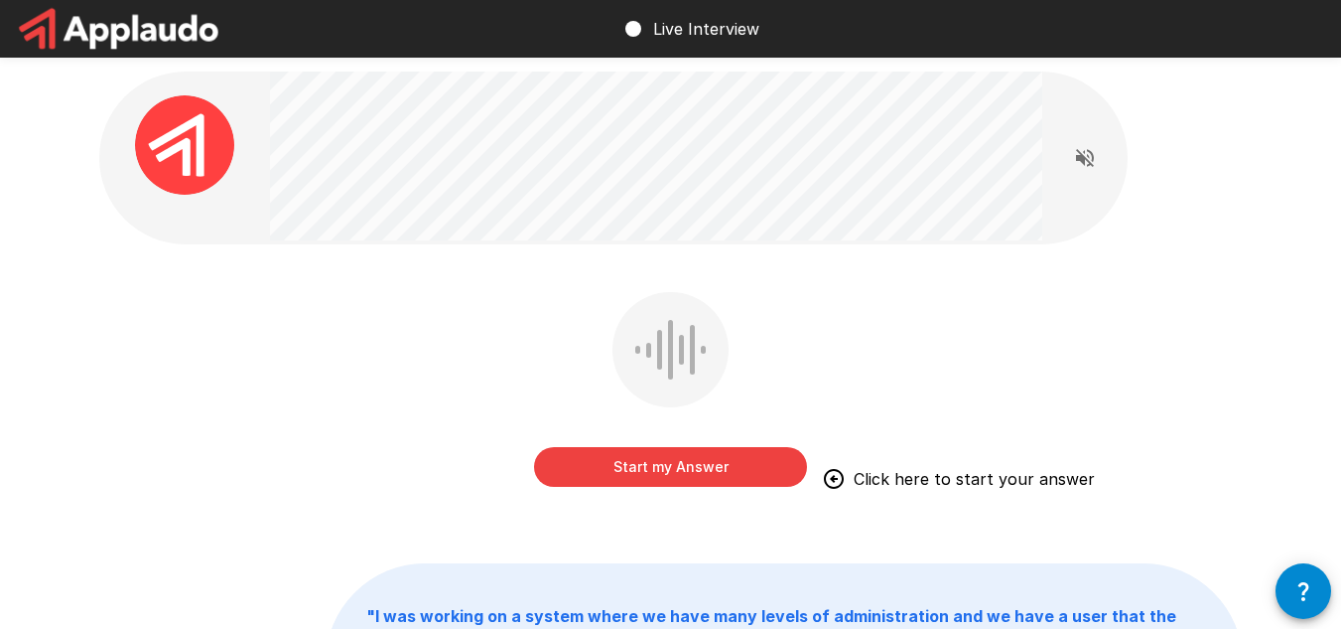
click at [657, 465] on button "Start my Answer" at bounding box center [670, 467] width 273 height 40
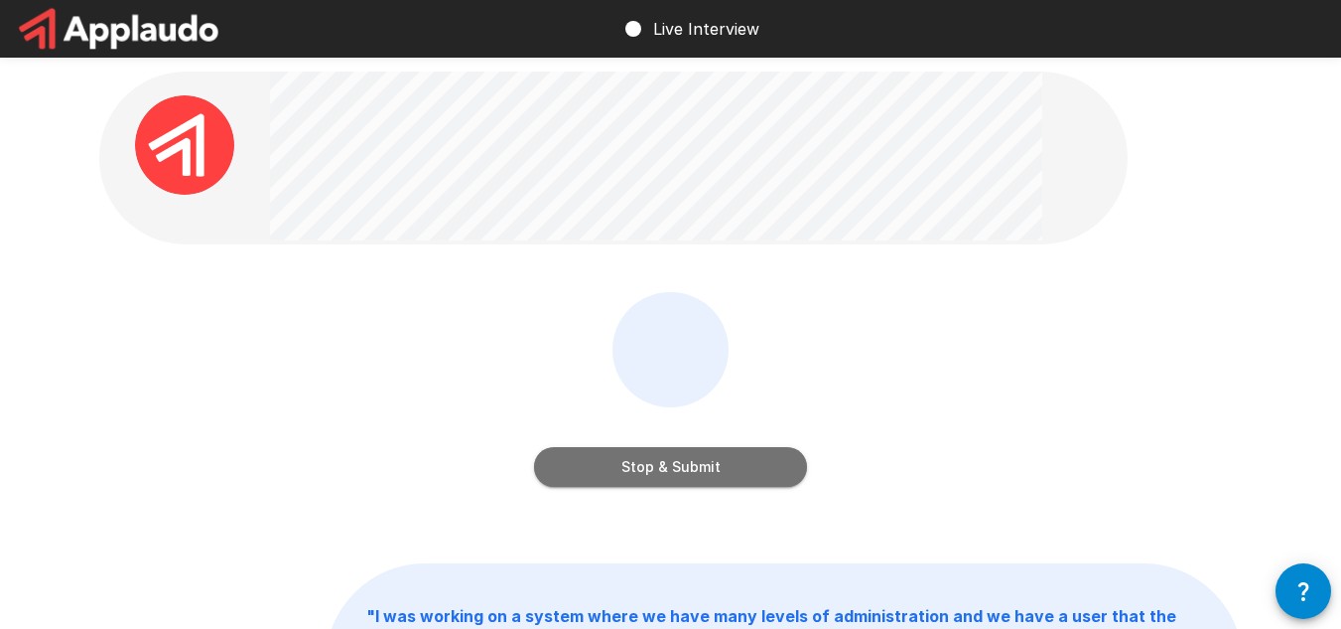
click at [650, 460] on button "Stop & Submit" at bounding box center [670, 467] width 273 height 40
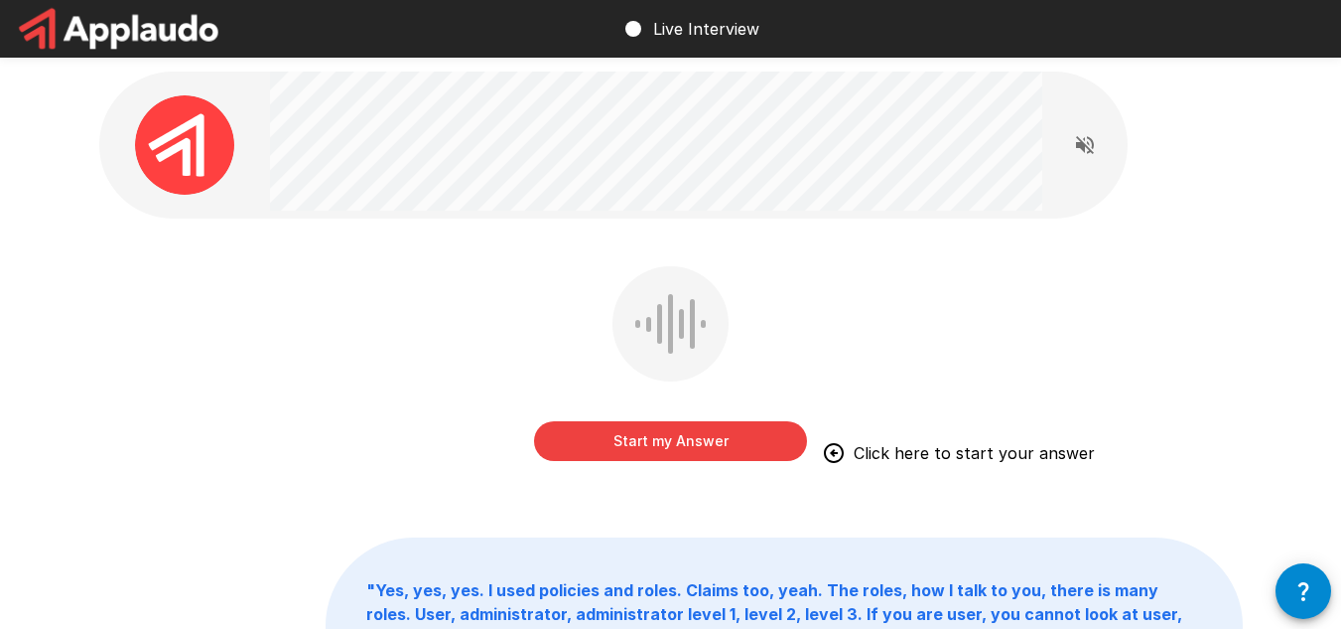
click at [658, 435] on button "Start my Answer" at bounding box center [670, 441] width 273 height 40
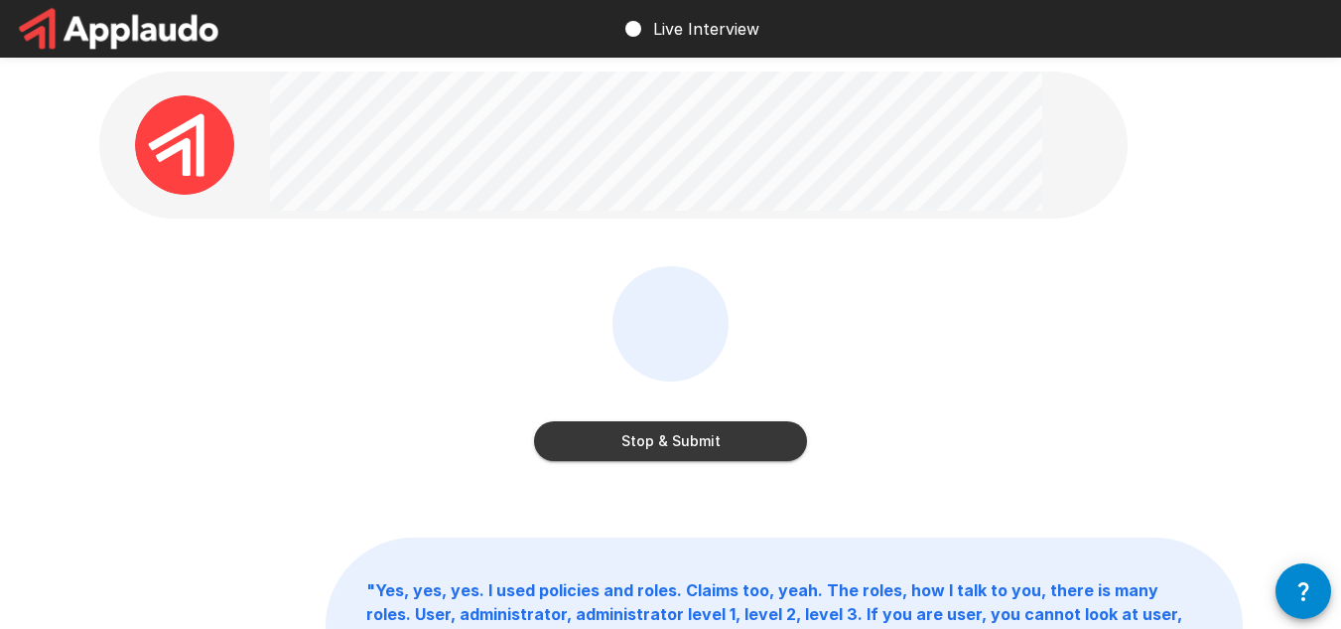
click at [686, 440] on button "Stop & Submit" at bounding box center [670, 441] width 273 height 40
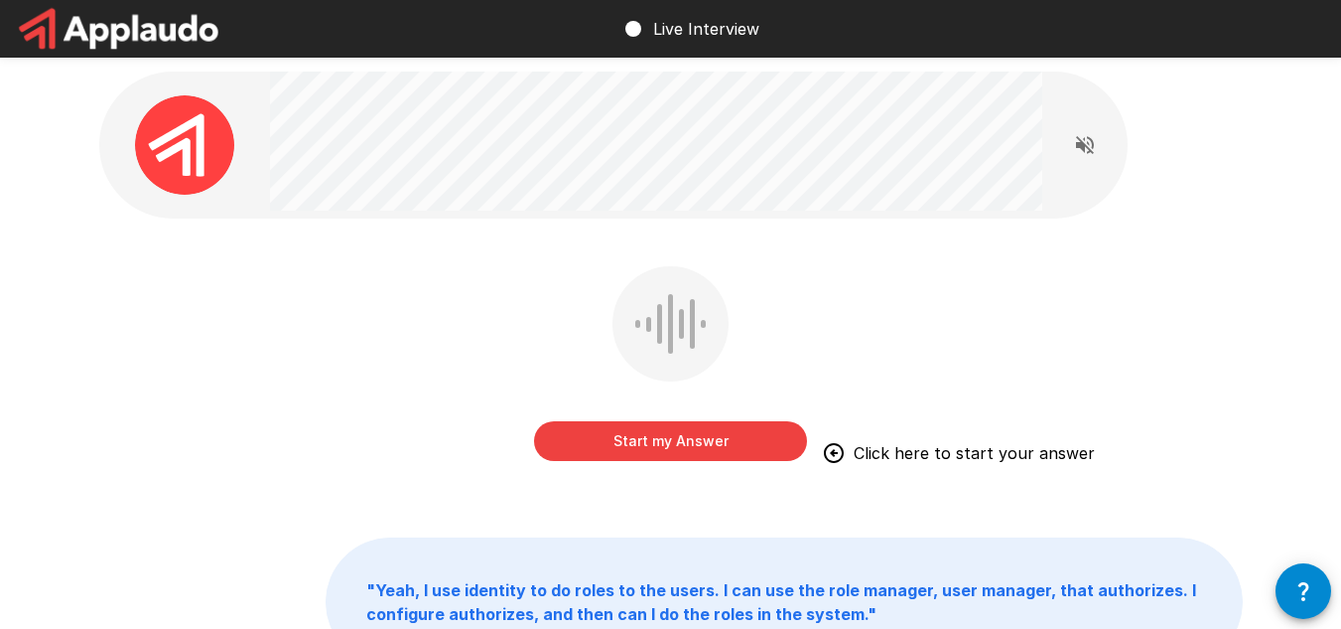
click at [694, 437] on button "Start my Answer" at bounding box center [670, 441] width 273 height 40
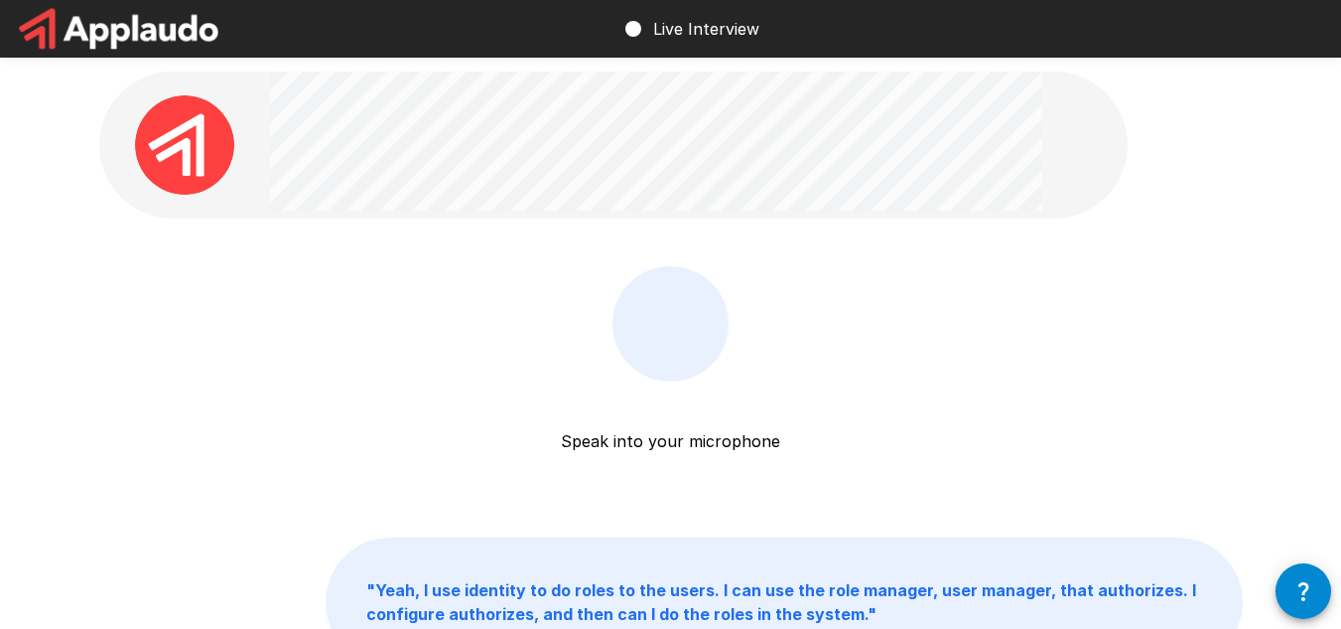
click at [667, 448] on p "Speak into your microphone" at bounding box center [670, 416] width 219 height 71
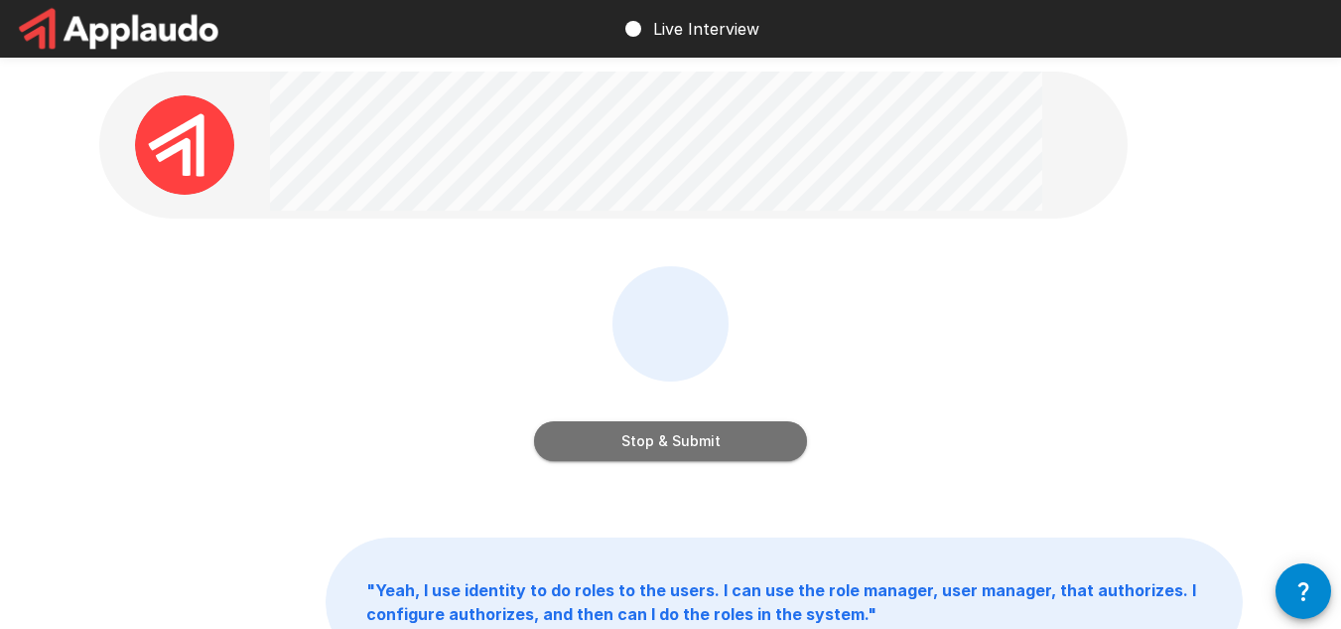
click at [681, 431] on button "Stop & Submit" at bounding box center [670, 441] width 273 height 40
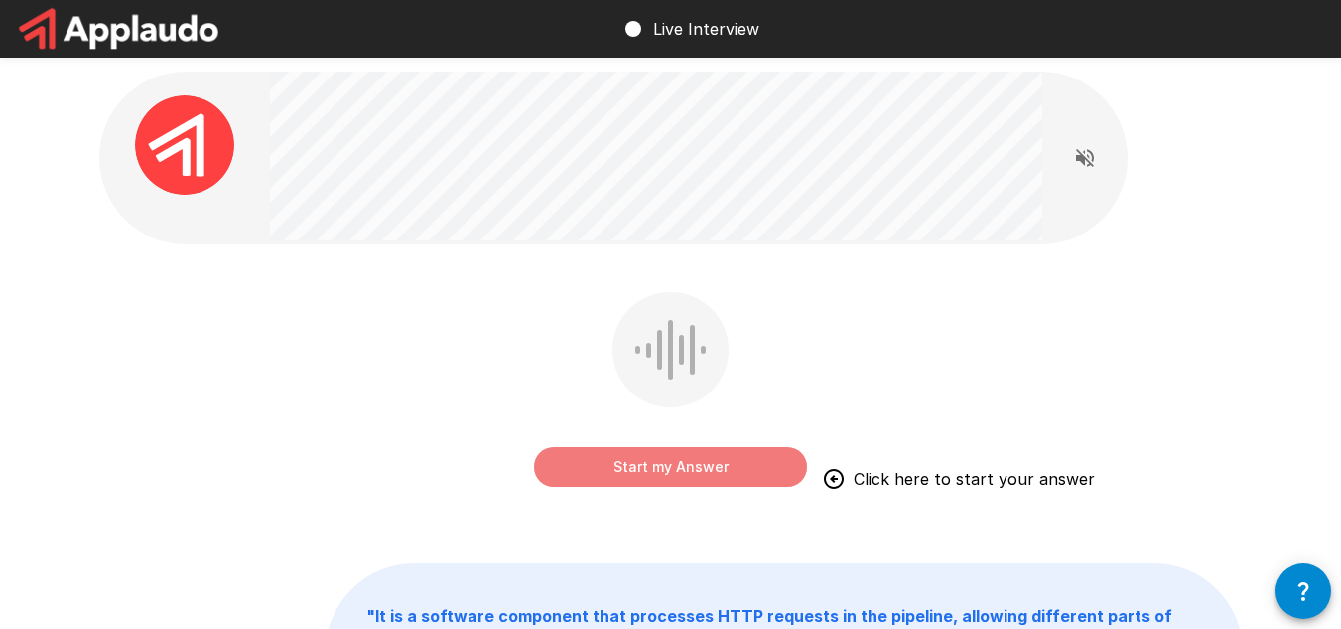
click at [682, 468] on button "Start my Answer" at bounding box center [670, 467] width 273 height 40
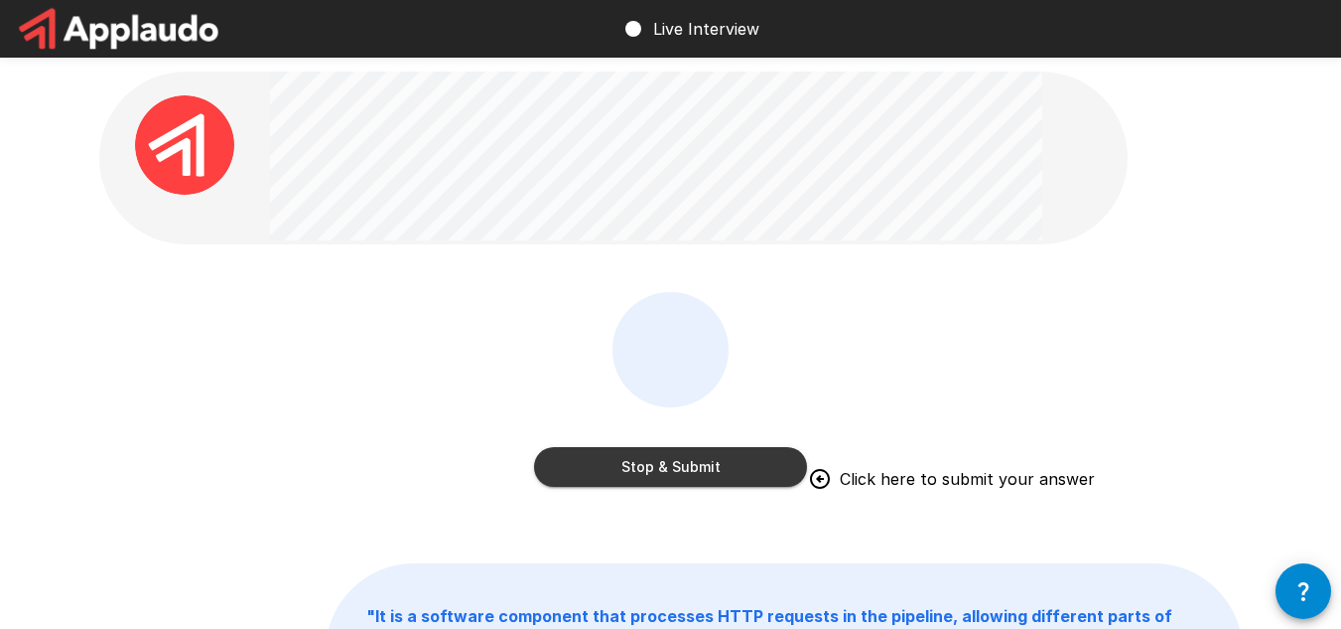
click at [632, 454] on button "Stop & Submit" at bounding box center [670, 467] width 273 height 40
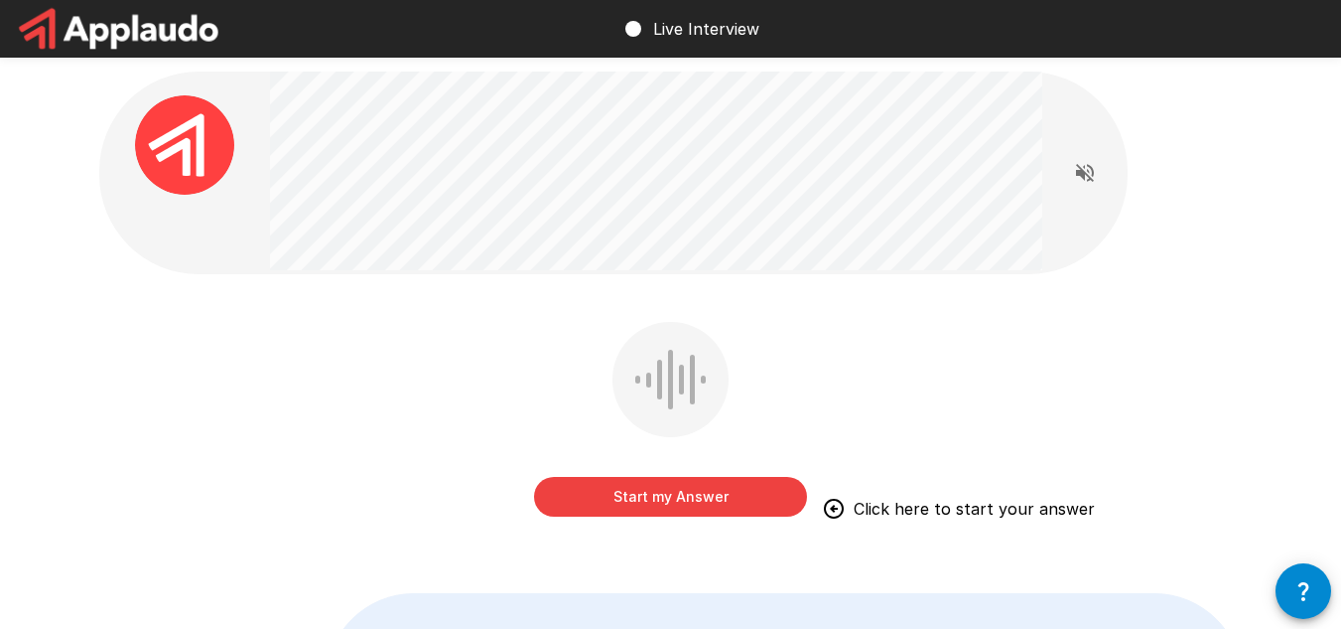
click at [673, 510] on button "Start my Answer" at bounding box center [670, 497] width 273 height 40
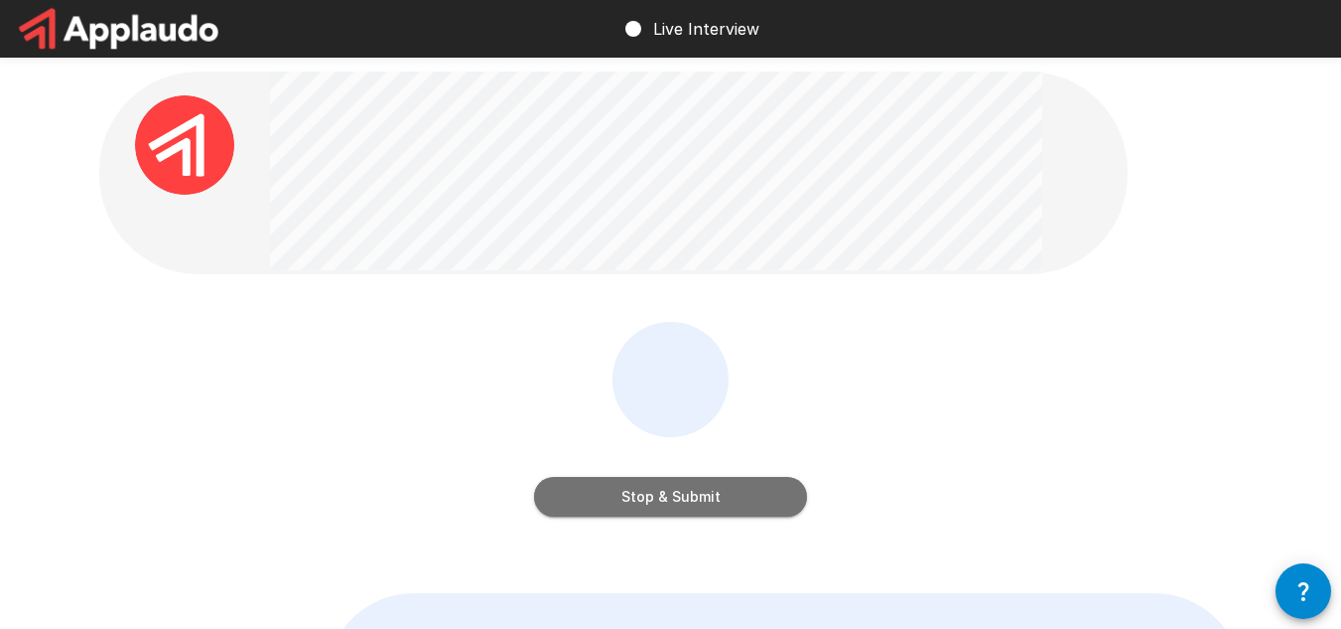
click at [666, 496] on button "Stop & Submit" at bounding box center [670, 497] width 273 height 40
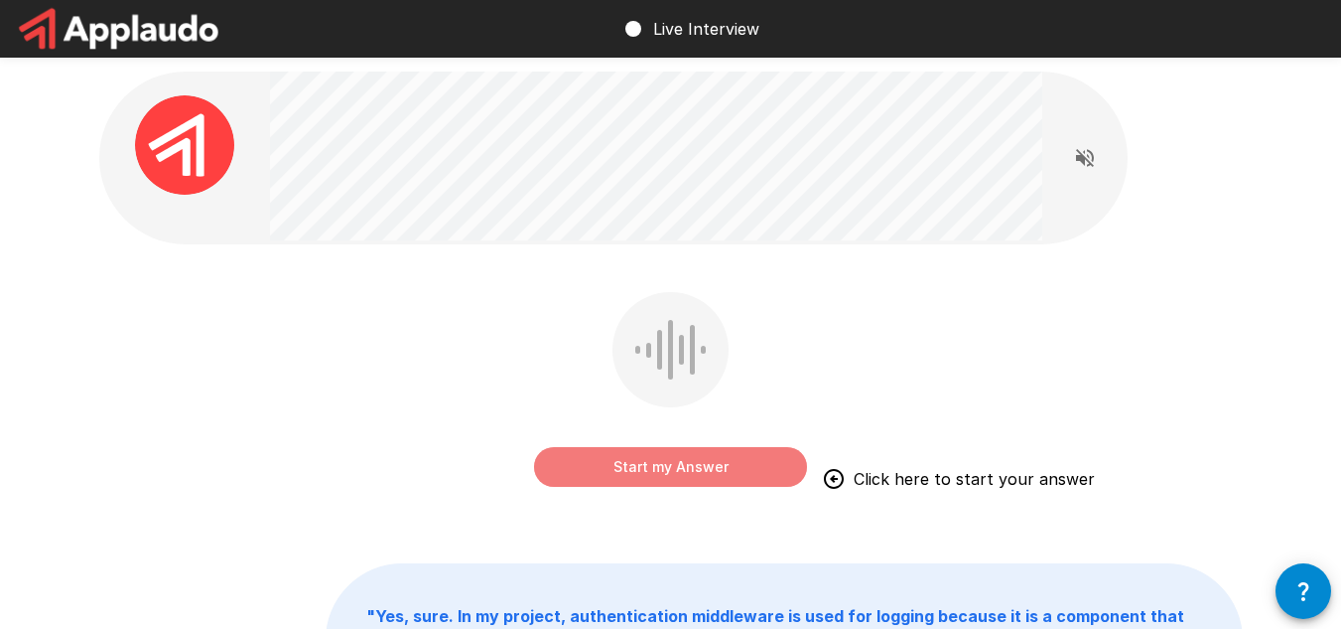
click at [687, 468] on button "Start my Answer" at bounding box center [670, 467] width 273 height 40
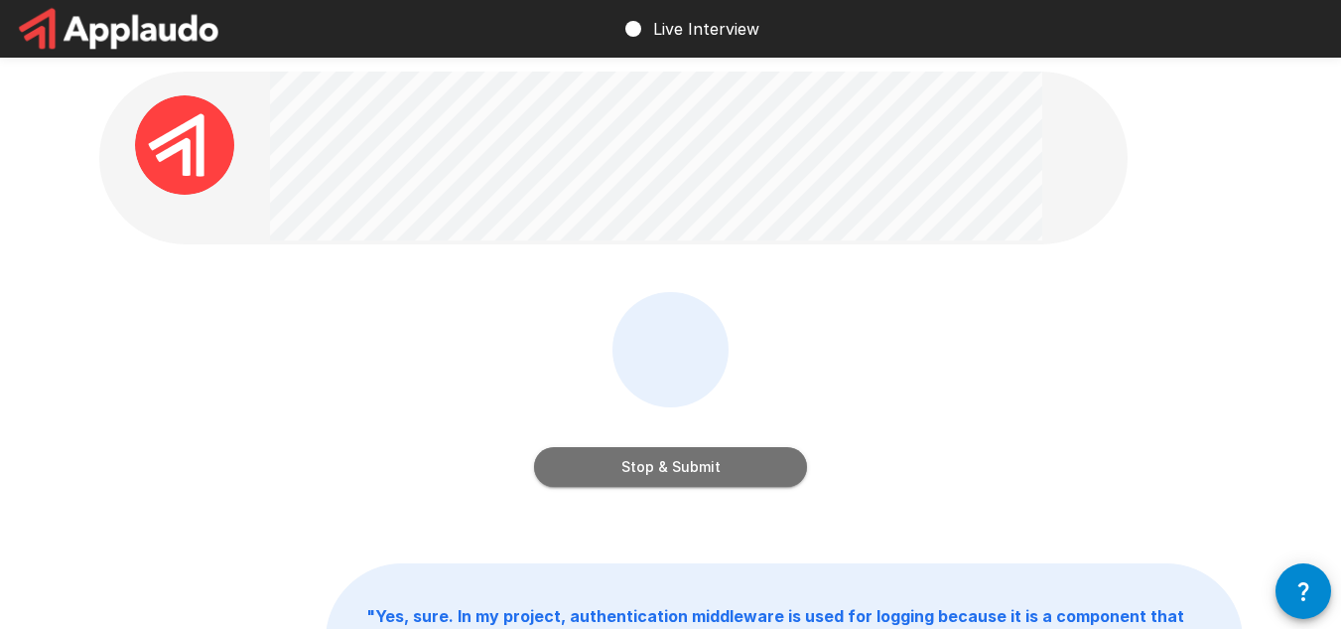
click at [687, 460] on button "Stop & Submit" at bounding box center [670, 467] width 273 height 40
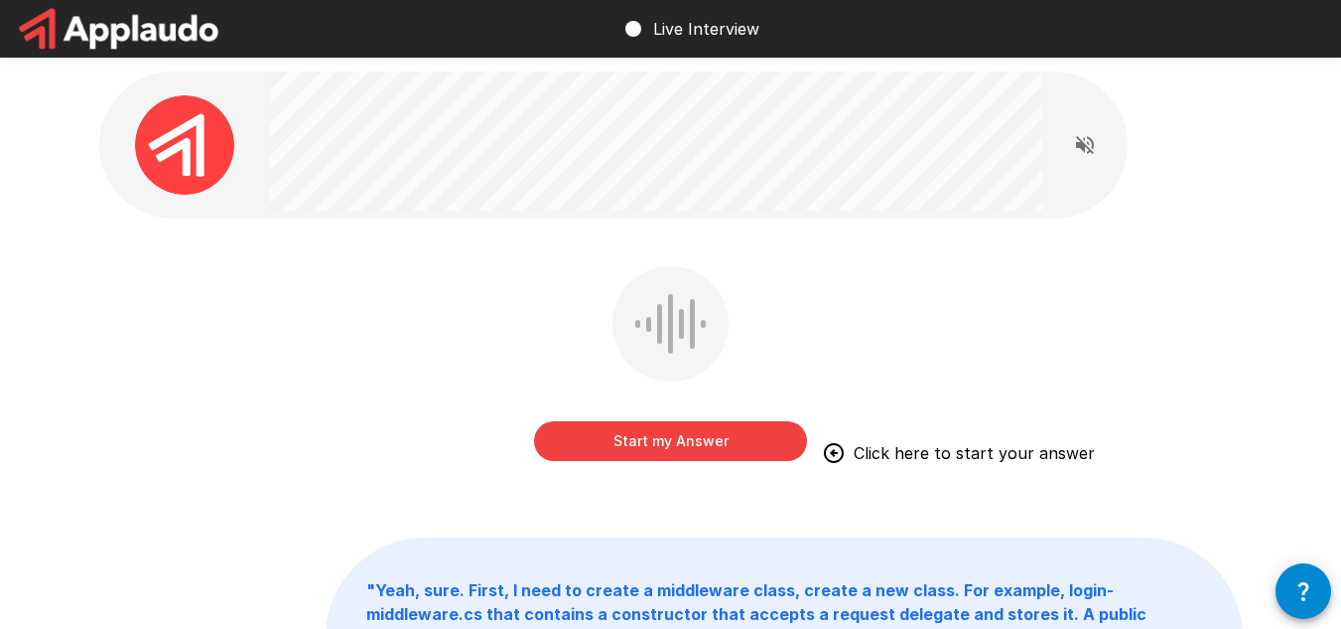
click at [689, 445] on button "Start my Answer" at bounding box center [670, 441] width 273 height 40
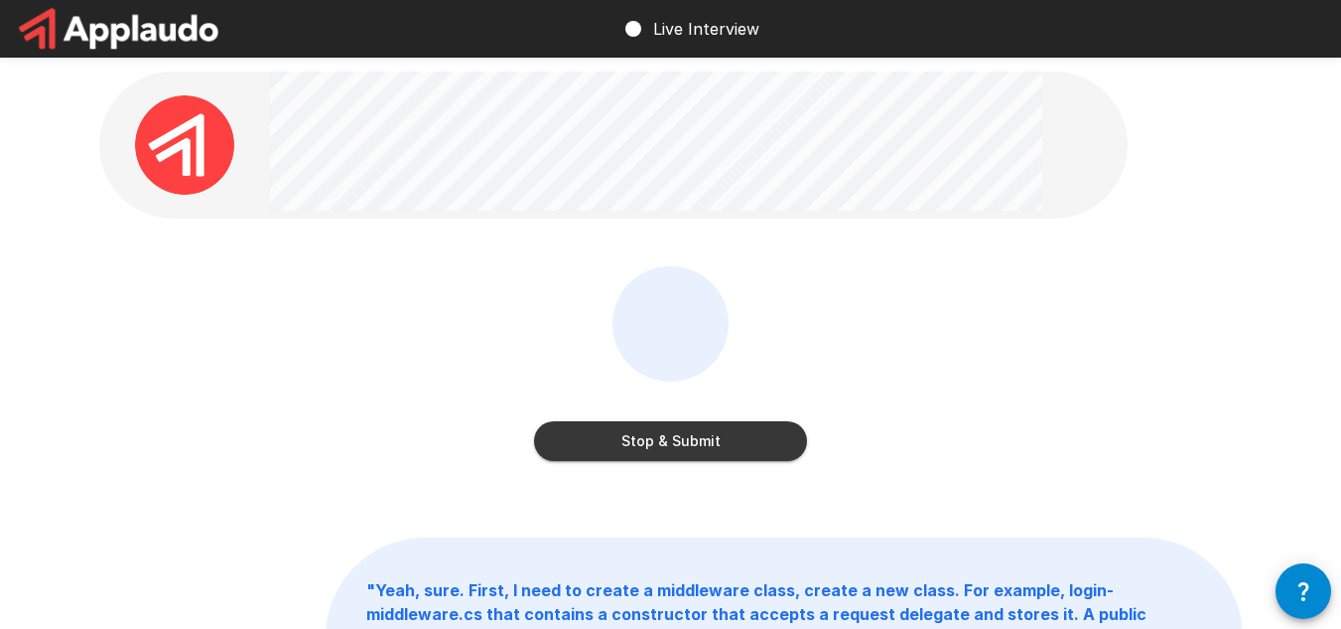
click at [644, 439] on button "Stop & Submit" at bounding box center [670, 441] width 273 height 40
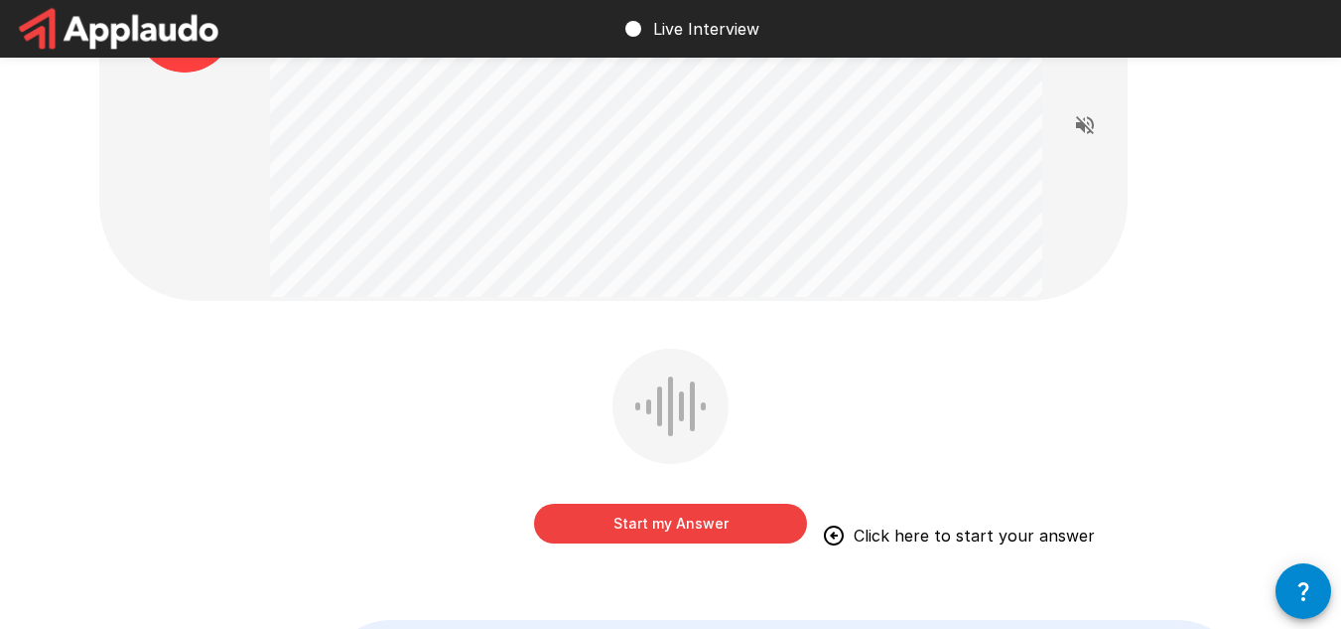
scroll to position [99, 0]
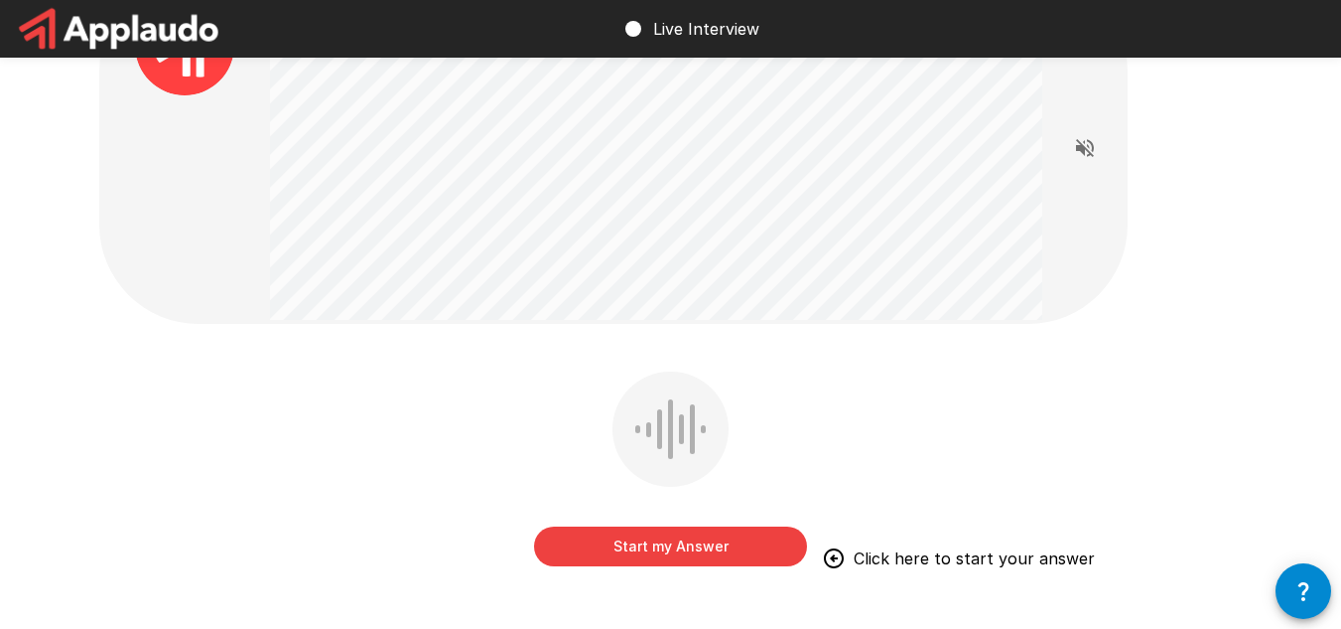
click at [655, 543] on button "Start my Answer" at bounding box center [670, 546] width 273 height 40
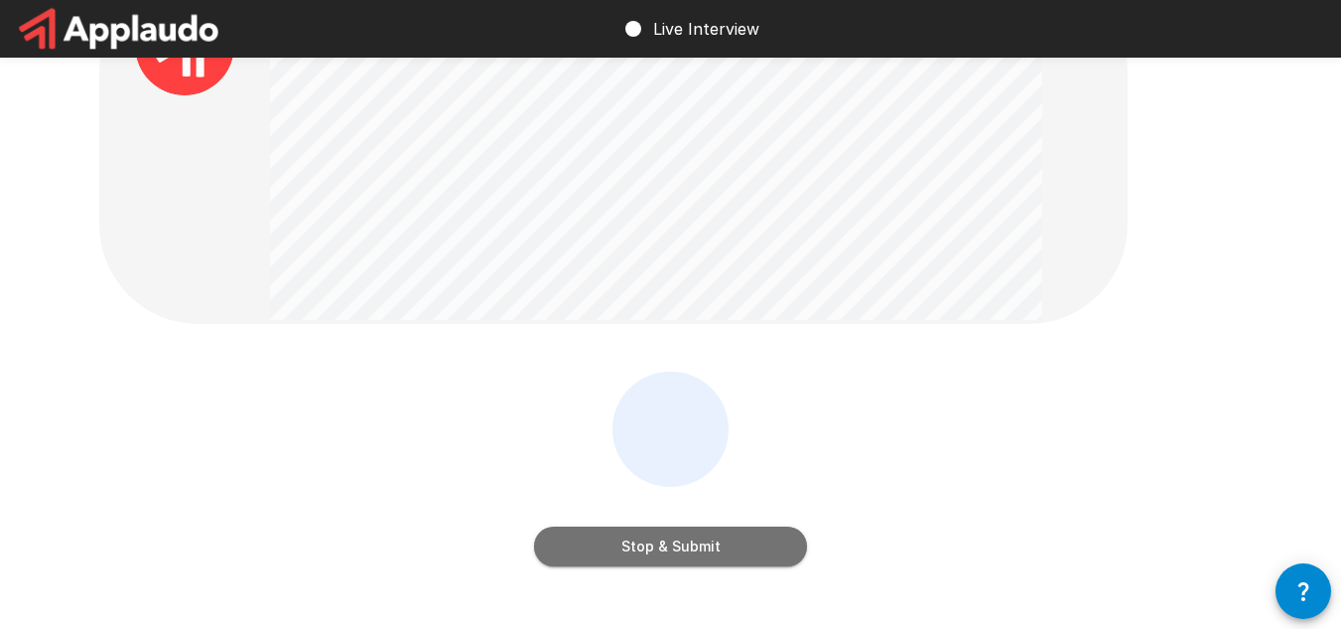
click at [656, 553] on button "Stop & Submit" at bounding box center [670, 546] width 273 height 40
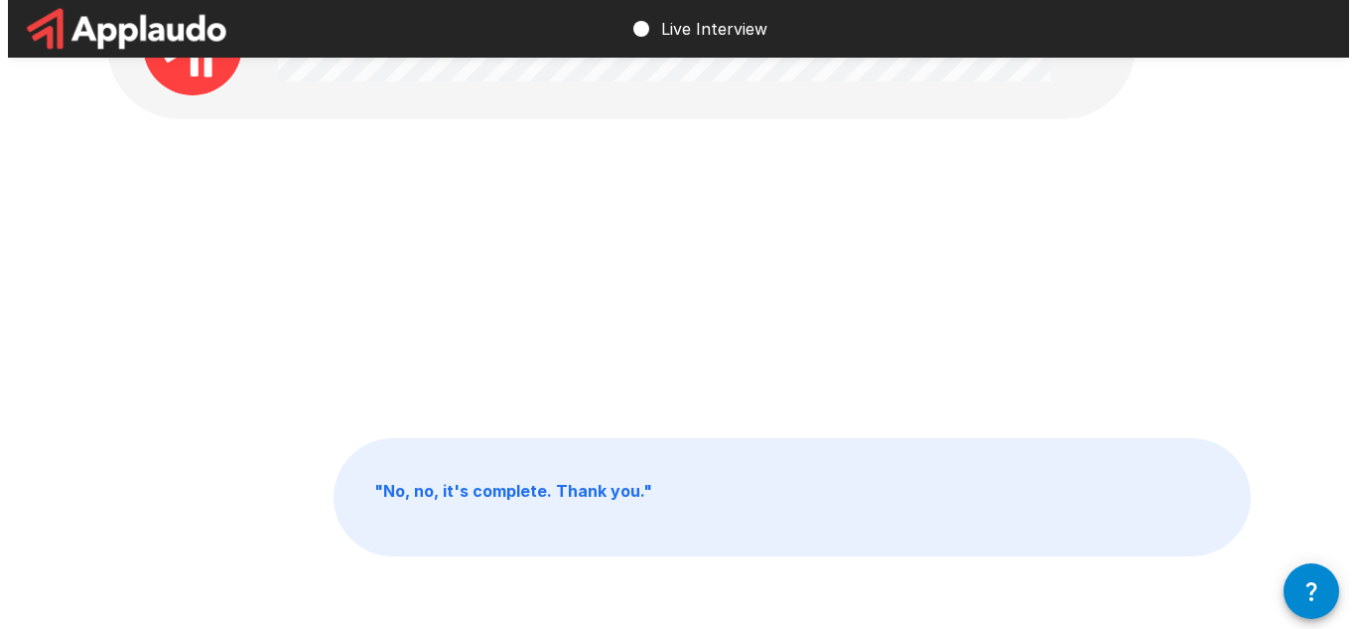
scroll to position [0, 0]
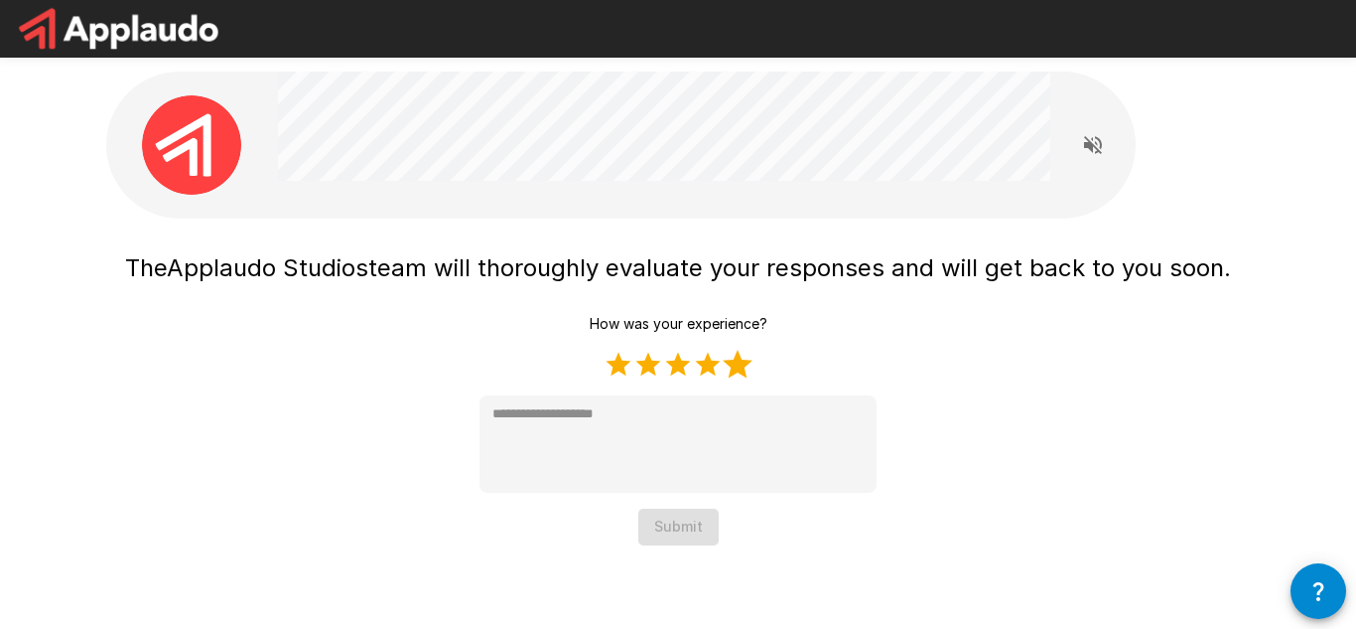
click at [732, 371] on label "5 Stars" at bounding box center [738, 365] width 30 height 30
type textarea "*"
click at [651, 532] on button "Submit" at bounding box center [678, 526] width 80 height 37
